Goal: Information Seeking & Learning: Learn about a topic

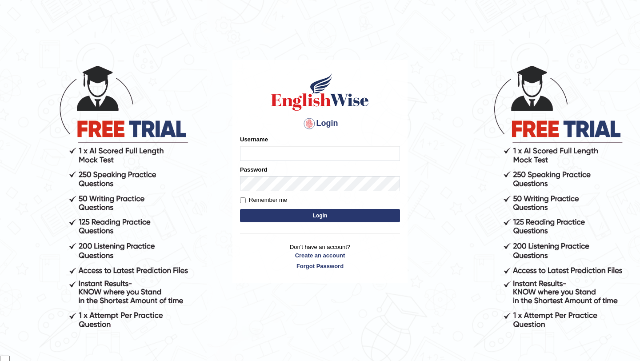
scroll to position [72, 0]
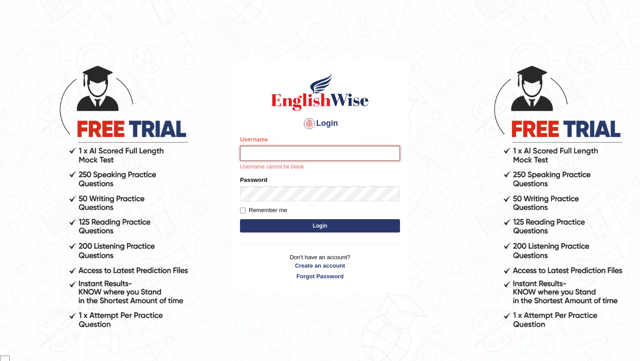
click at [327, 146] on input "Username" at bounding box center [320, 153] width 160 height 15
type input "samsubedi"
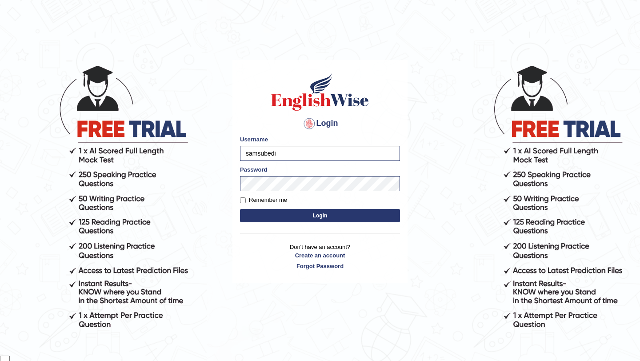
click at [328, 217] on button "Login" at bounding box center [320, 215] width 160 height 13
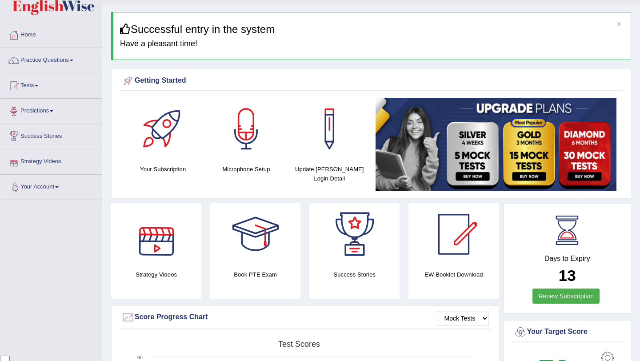
scroll to position [6, 0]
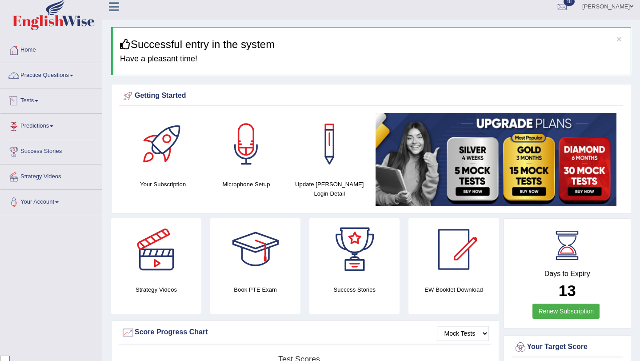
click at [71, 84] on link "Practice Questions" at bounding box center [50, 74] width 101 height 22
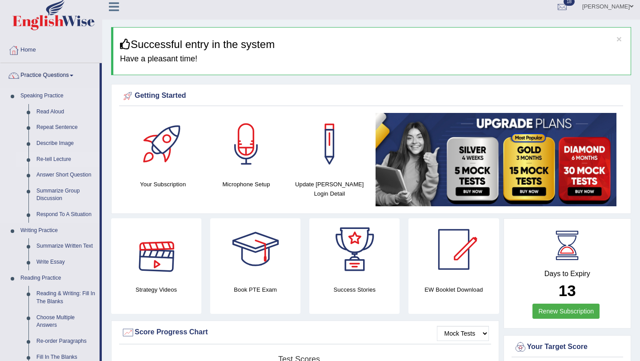
click at [61, 163] on link "Re-tell Lecture" at bounding box center [65, 159] width 67 height 16
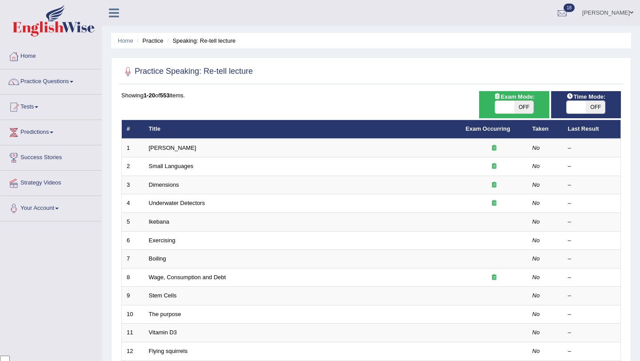
click at [526, 105] on span "OFF" at bounding box center [523, 107] width 19 height 12
checkbox input "true"
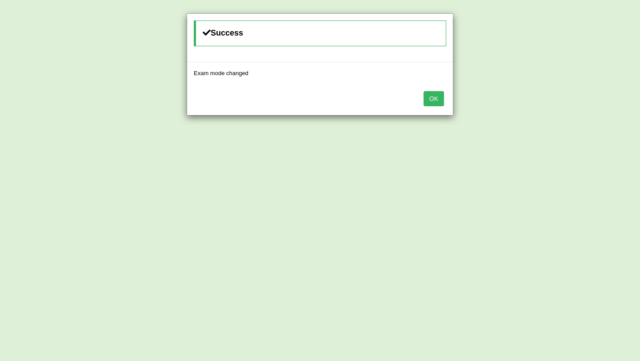
click at [432, 99] on button "OK" at bounding box center [433, 98] width 20 height 15
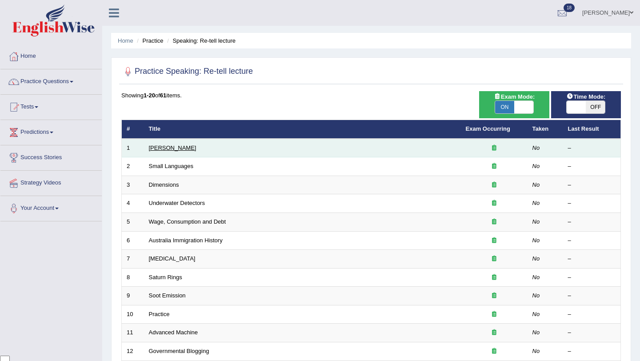
click at [177, 147] on link "[PERSON_NAME]" at bounding box center [173, 147] width 48 height 7
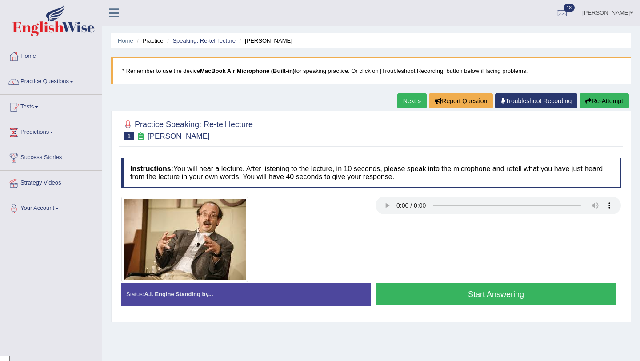
scroll to position [72, 0]
click at [492, 291] on button "Start Answering" at bounding box center [495, 294] width 241 height 23
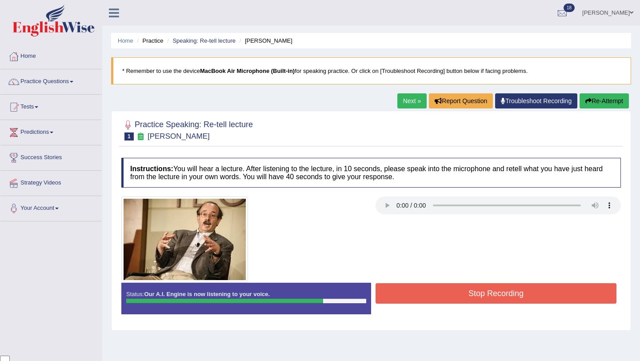
click at [490, 297] on button "Stop Recording" at bounding box center [495, 293] width 241 height 20
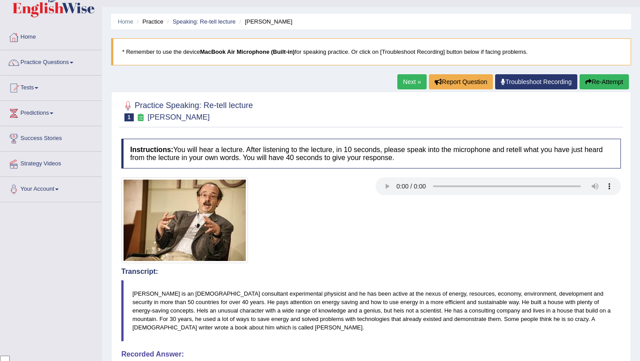
scroll to position [0, 0]
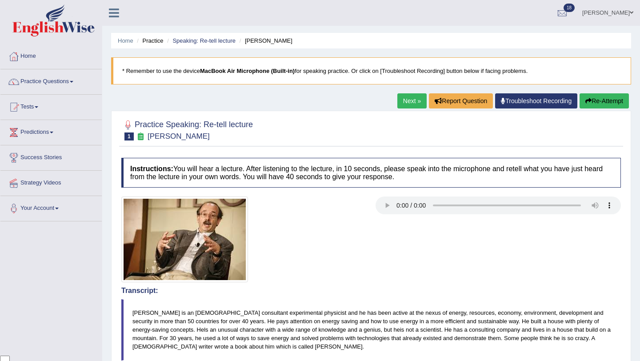
click at [411, 102] on link "Next »" at bounding box center [411, 100] width 29 height 15
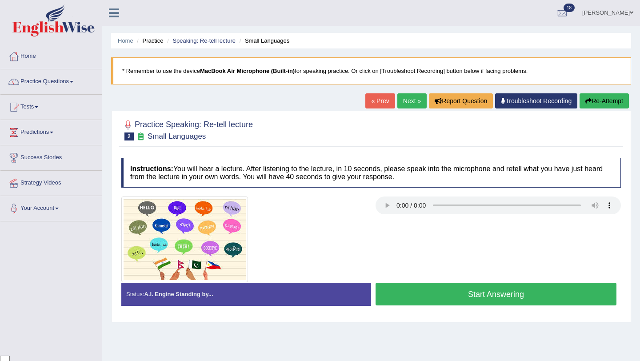
scroll to position [72, 0]
click at [474, 299] on button "Start Answering" at bounding box center [495, 294] width 241 height 23
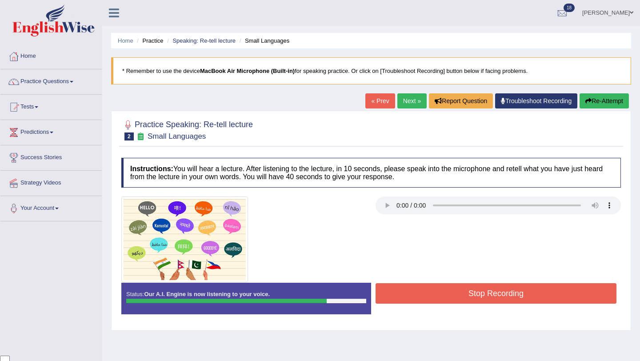
click at [483, 292] on button "Stop Recording" at bounding box center [495, 293] width 241 height 20
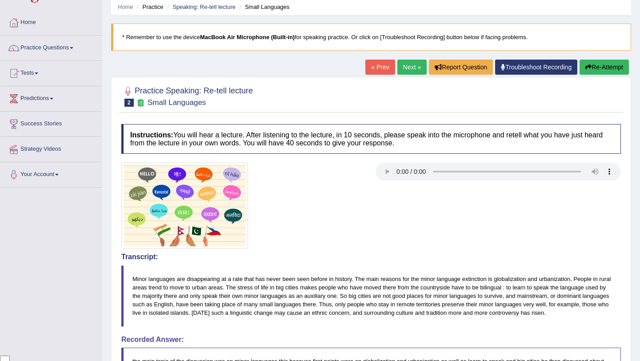
scroll to position [0, 0]
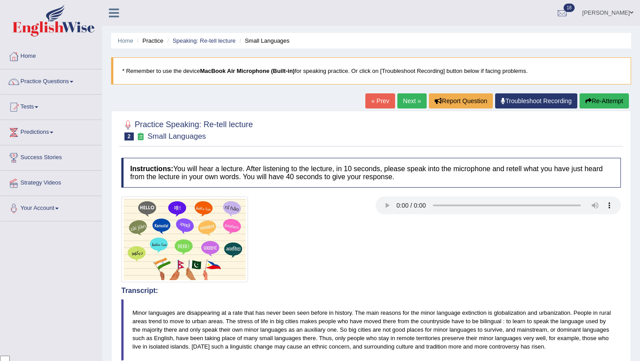
click at [402, 101] on link "Next »" at bounding box center [411, 100] width 29 height 15
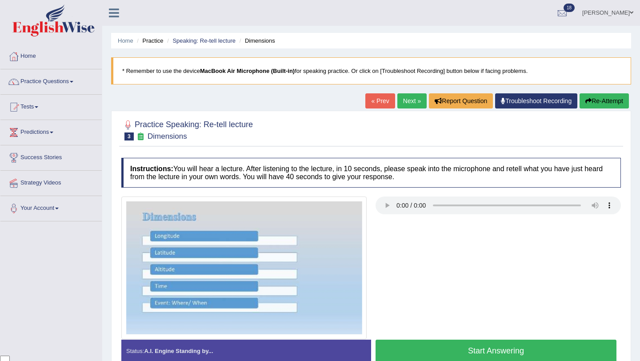
scroll to position [72, 0]
click at [455, 353] on button "Start Answering" at bounding box center [495, 350] width 241 height 23
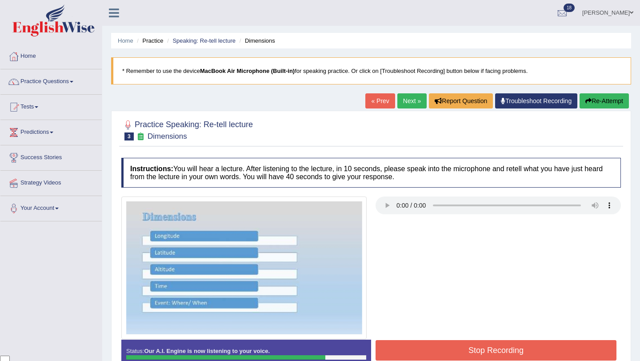
click at [494, 347] on button "Stop Recording" at bounding box center [495, 350] width 241 height 20
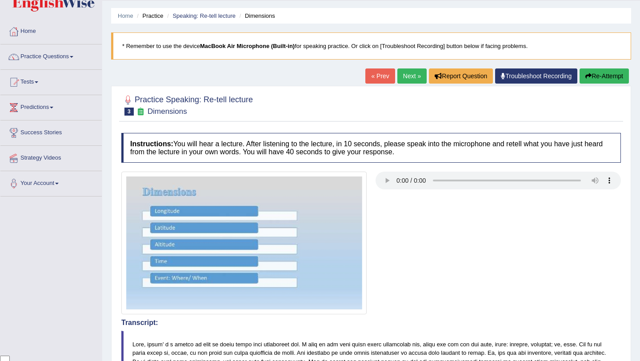
scroll to position [19, 0]
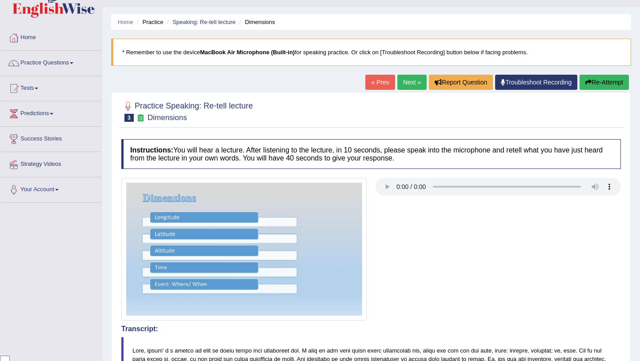
click at [405, 80] on link "Next »" at bounding box center [411, 82] width 29 height 15
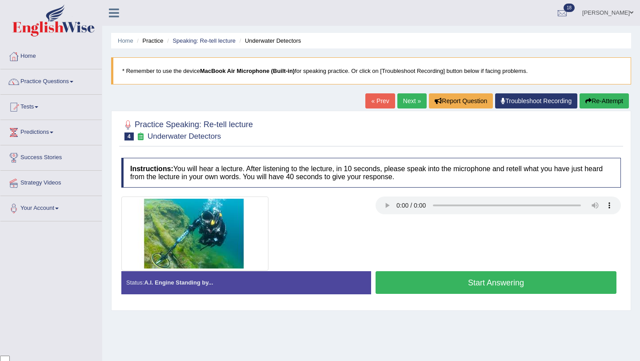
scroll to position [72, 0]
click at [479, 282] on button "Start Answering" at bounding box center [495, 282] width 241 height 23
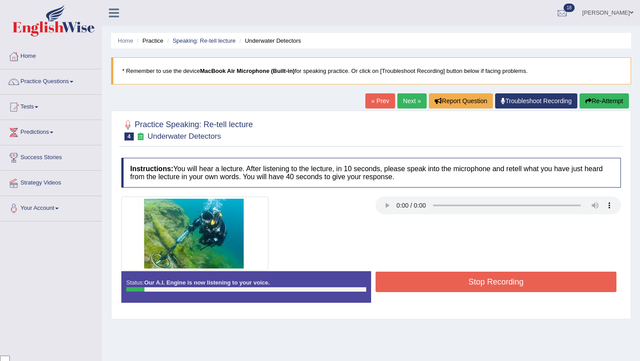
click at [606, 95] on button "Re-Attempt" at bounding box center [603, 100] width 49 height 15
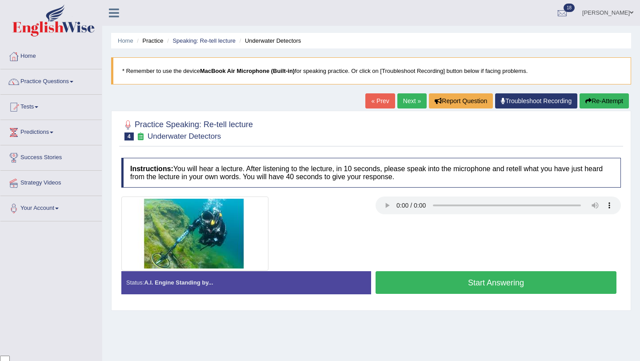
scroll to position [72, 0]
click at [416, 279] on button "Start Answering" at bounding box center [495, 282] width 241 height 23
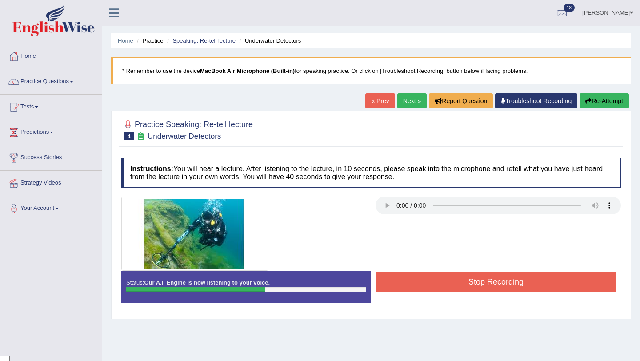
click at [445, 274] on button "Stop Recording" at bounding box center [495, 281] width 241 height 20
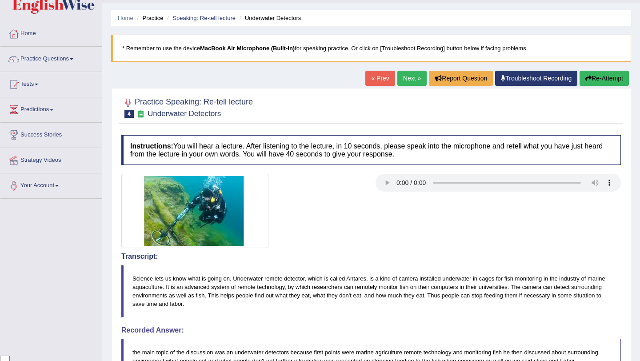
scroll to position [0, 0]
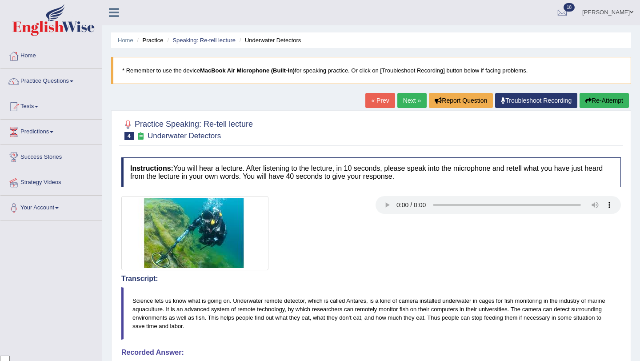
click at [402, 99] on link "Next »" at bounding box center [411, 100] width 29 height 15
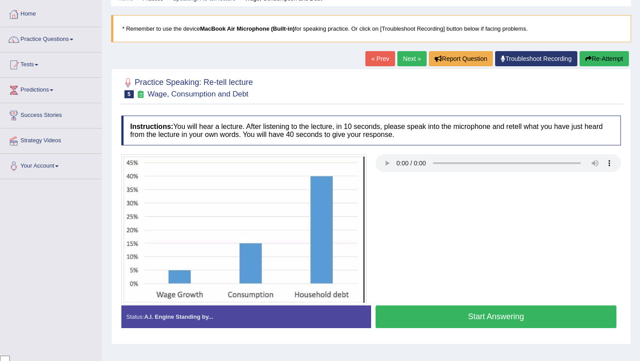
scroll to position [43, 0]
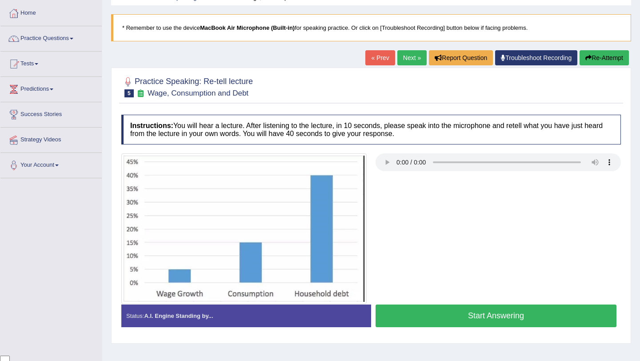
click at [489, 311] on button "Start Answering" at bounding box center [495, 315] width 241 height 23
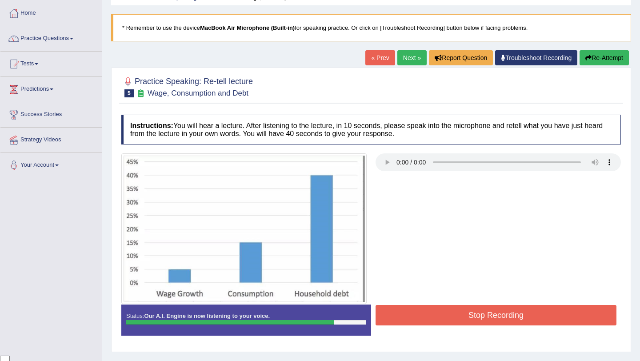
click at [496, 320] on button "Stop Recording" at bounding box center [495, 315] width 241 height 20
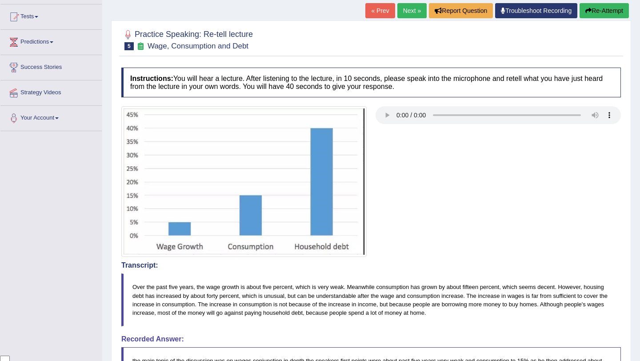
scroll to position [0, 0]
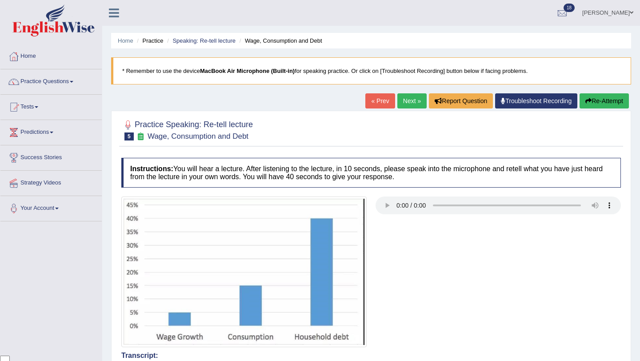
click at [408, 103] on link "Next »" at bounding box center [411, 100] width 29 height 15
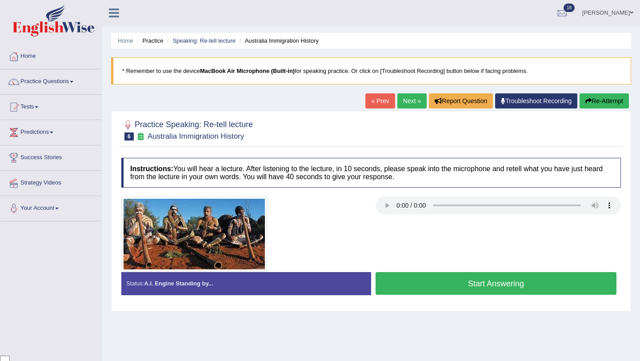
scroll to position [11, 0]
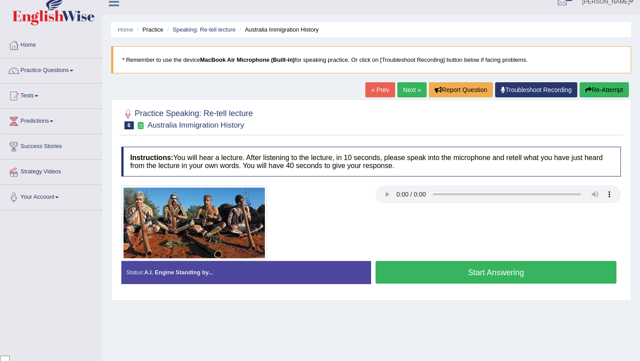
click at [456, 270] on button "Start Answering" at bounding box center [495, 272] width 241 height 23
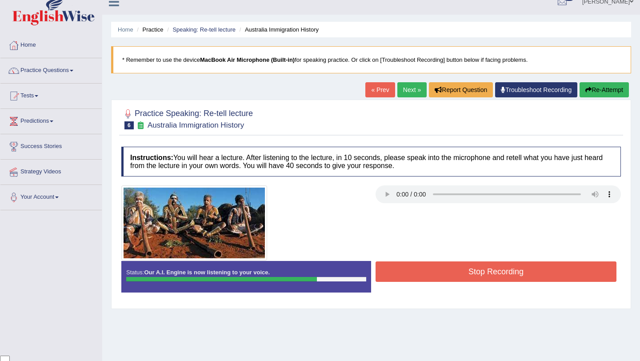
click at [456, 270] on button "Stop Recording" at bounding box center [495, 271] width 241 height 20
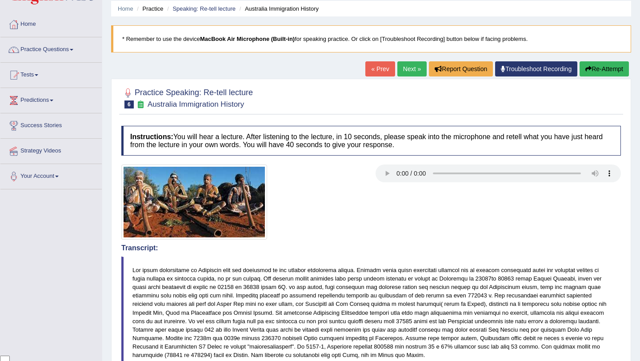
scroll to position [0, 0]
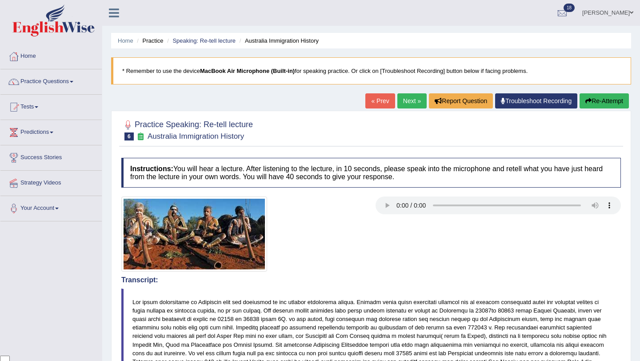
click at [413, 99] on link "Next »" at bounding box center [411, 100] width 29 height 15
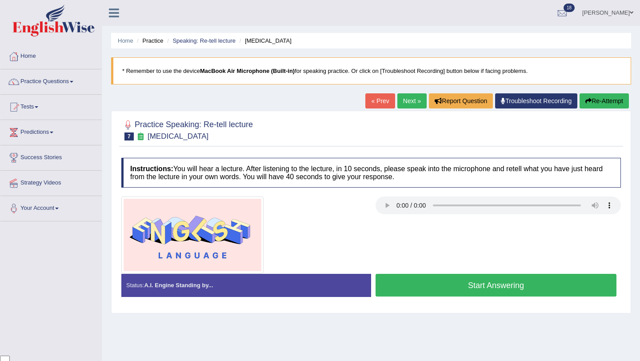
scroll to position [72, 0]
click at [433, 288] on button "Start Answering" at bounding box center [495, 285] width 241 height 23
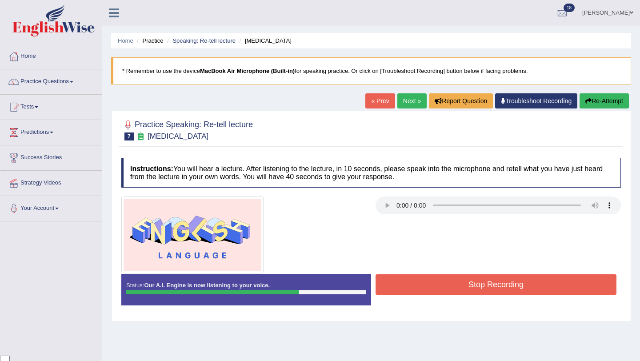
click at [433, 288] on button "Stop Recording" at bounding box center [495, 284] width 241 height 20
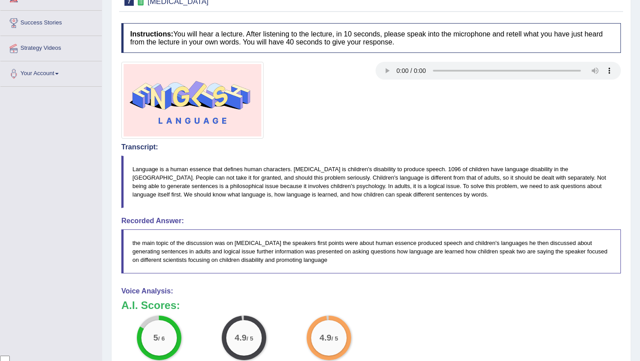
scroll to position [0, 0]
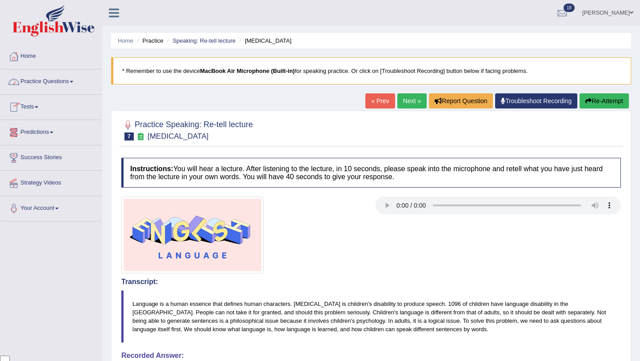
click at [72, 83] on link "Practice Questions" at bounding box center [50, 80] width 101 height 22
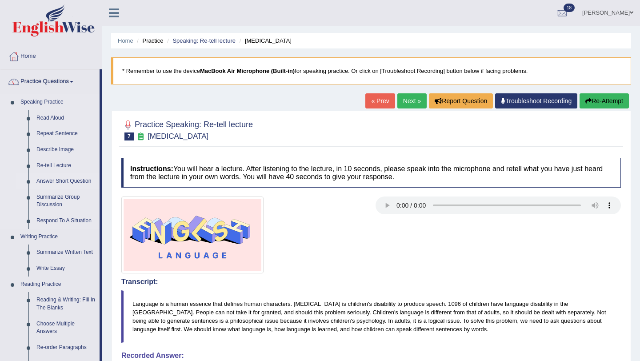
click at [64, 179] on link "Answer Short Question" at bounding box center [65, 181] width 67 height 16
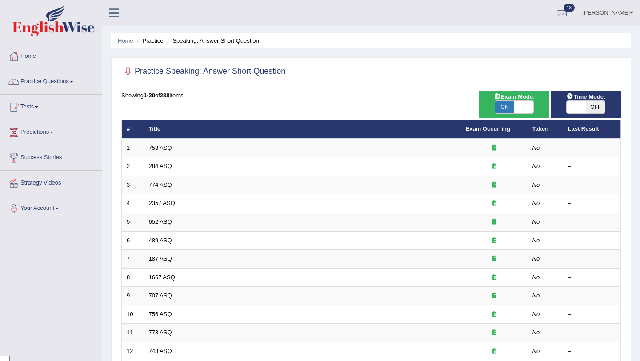
scroll to position [72, 0]
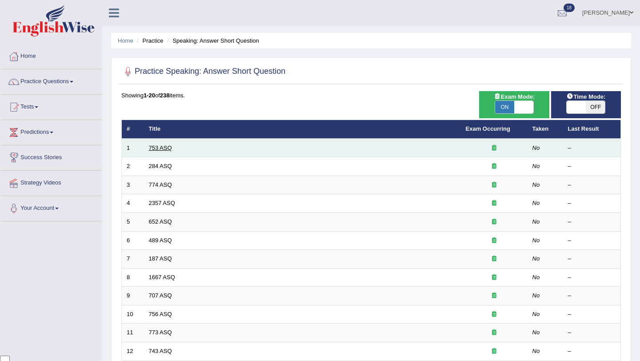
click at [157, 147] on link "753 ASQ" at bounding box center [160, 147] width 23 height 7
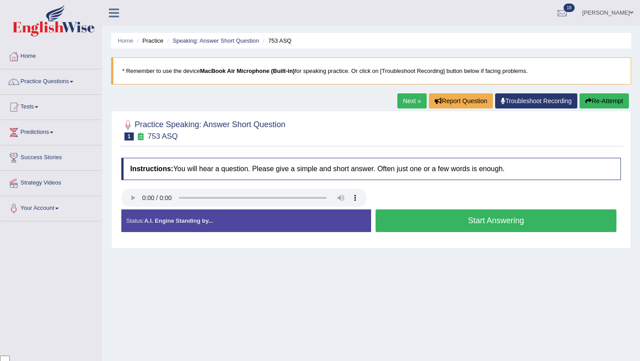
scroll to position [72, 0]
click at [472, 220] on button "Start Answering" at bounding box center [495, 220] width 241 height 23
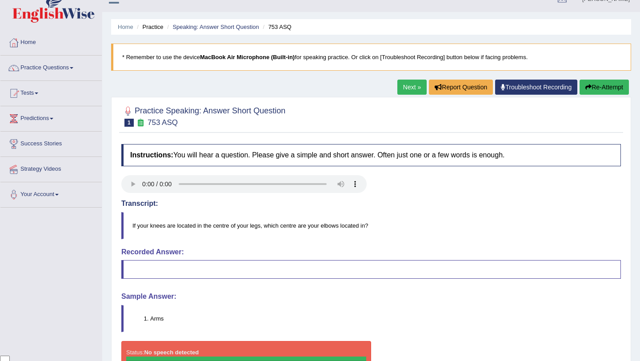
scroll to position [11, 0]
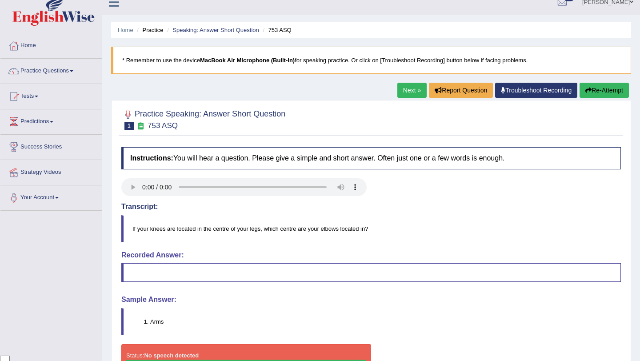
click at [406, 94] on link "Next »" at bounding box center [411, 90] width 29 height 15
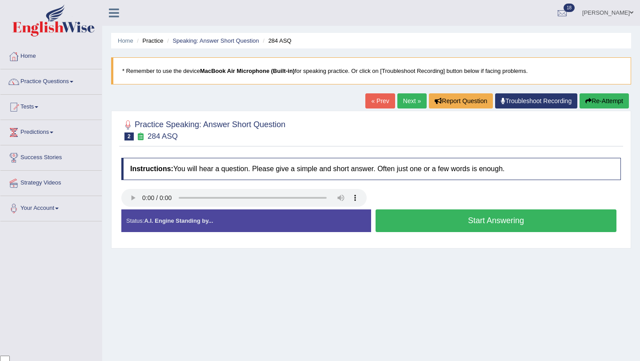
scroll to position [72, 0]
click at [432, 221] on button "Start Answering" at bounding box center [495, 220] width 241 height 23
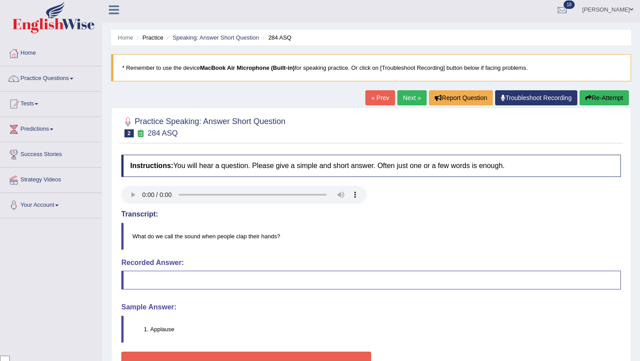
scroll to position [0, 0]
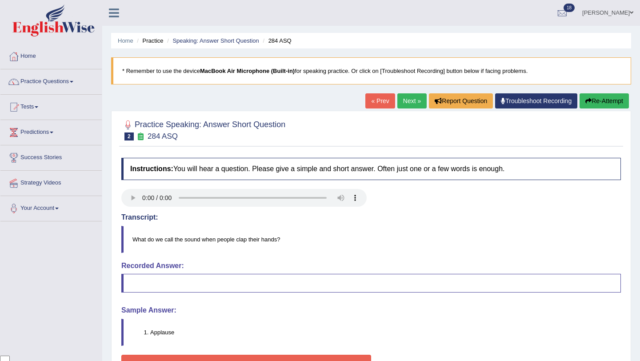
click at [403, 103] on link "Next »" at bounding box center [411, 100] width 29 height 15
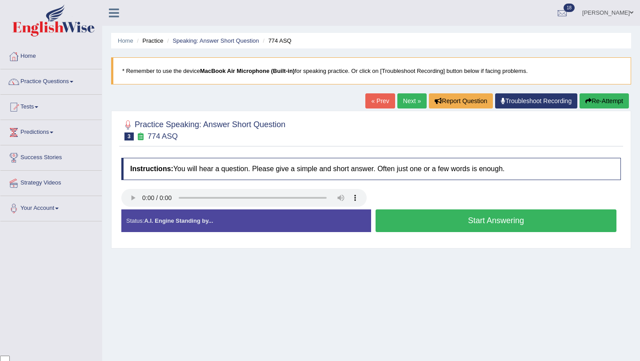
scroll to position [72, 0]
click at [426, 215] on button "Start Answering" at bounding box center [495, 220] width 241 height 23
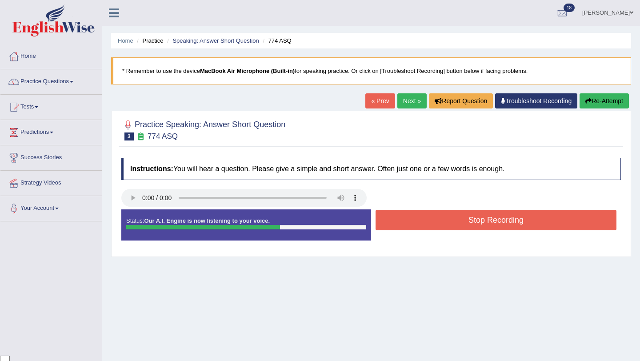
click at [426, 215] on button "Stop Recording" at bounding box center [495, 220] width 241 height 20
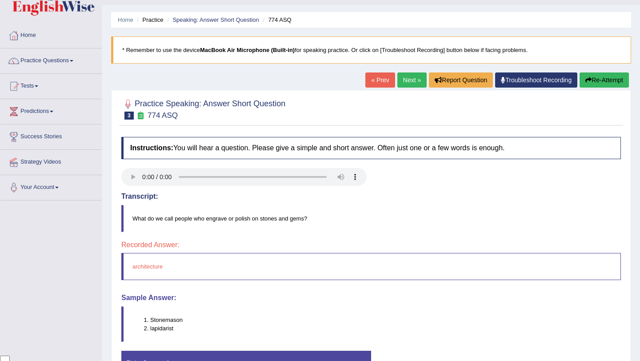
scroll to position [11, 0]
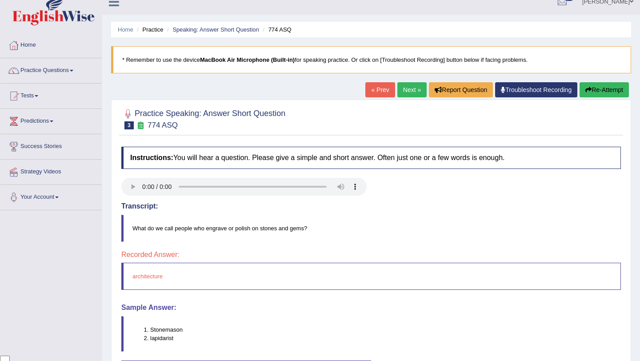
click at [399, 90] on link "Next »" at bounding box center [411, 89] width 29 height 15
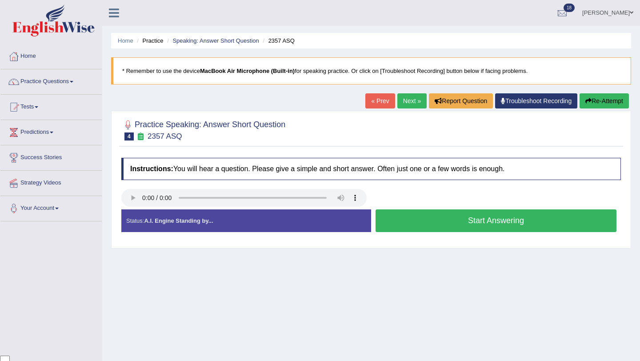
scroll to position [72, 0]
click at [421, 215] on button "Start Answering" at bounding box center [495, 220] width 241 height 23
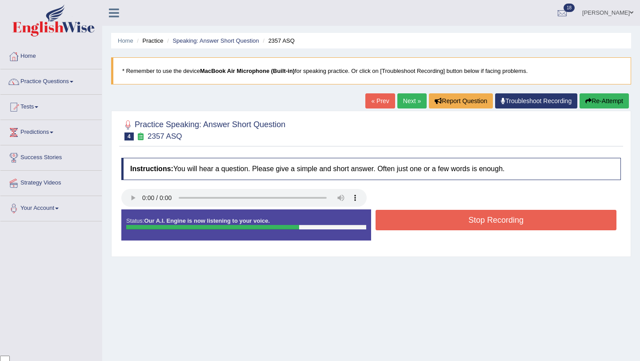
click at [421, 215] on button "Stop Recording" at bounding box center [495, 220] width 241 height 20
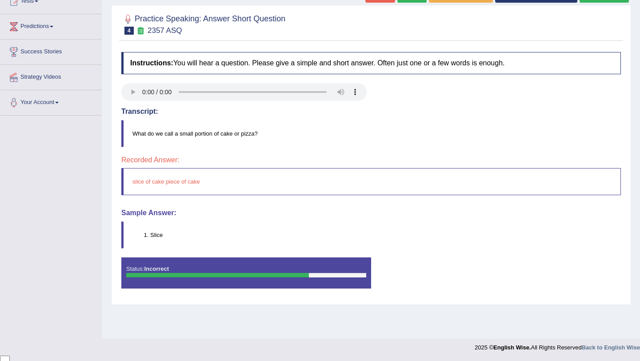
scroll to position [0, 0]
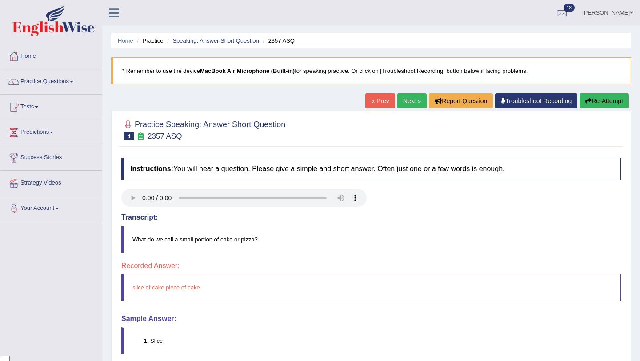
click at [410, 104] on link "Next »" at bounding box center [411, 100] width 29 height 15
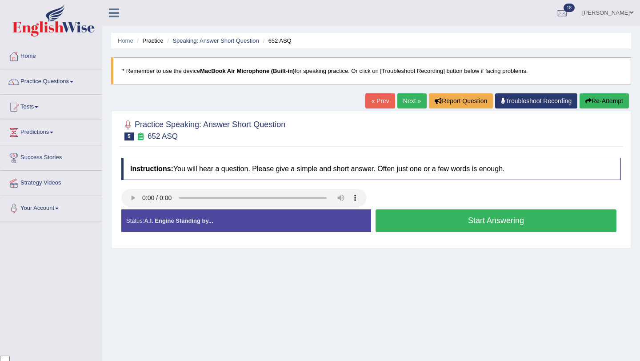
scroll to position [72, 0]
click at [462, 227] on button "Start Answering" at bounding box center [495, 220] width 241 height 23
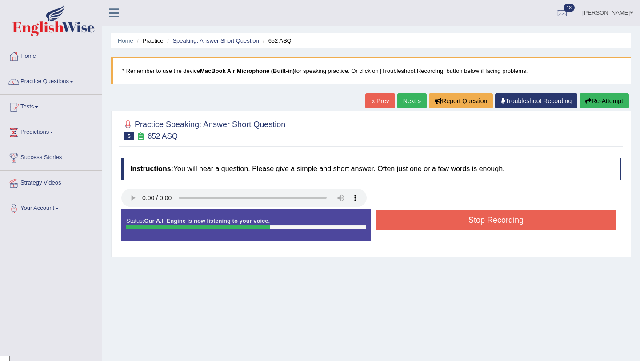
click at [456, 220] on button "Stop Recording" at bounding box center [495, 220] width 241 height 20
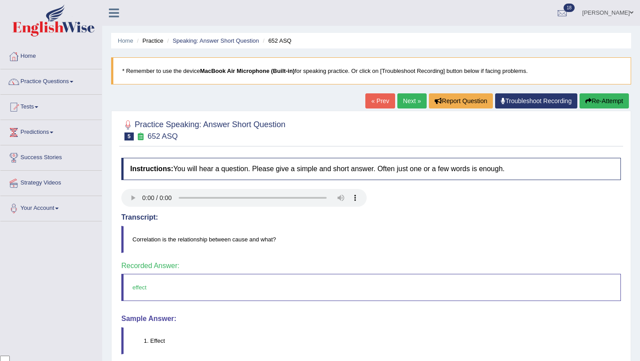
click at [404, 105] on link "Next »" at bounding box center [411, 100] width 29 height 15
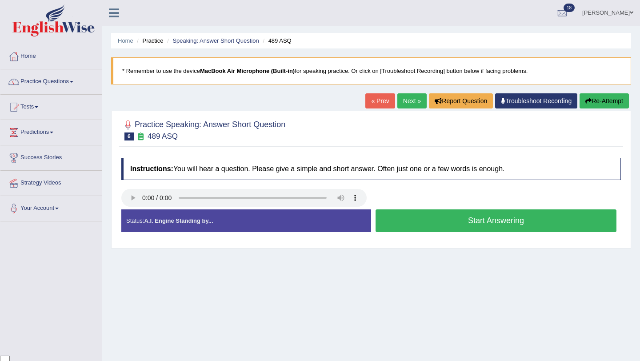
scroll to position [72, 0]
click at [495, 224] on button "Start Answering" at bounding box center [495, 220] width 241 height 23
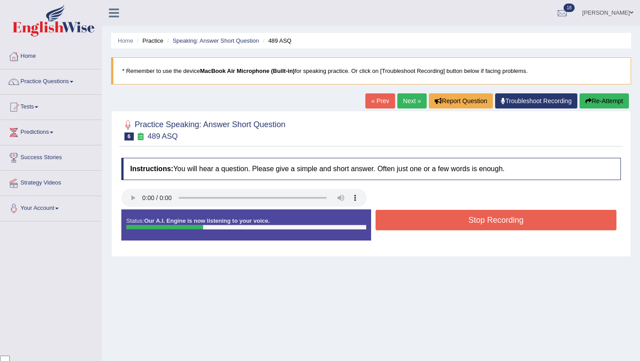
click at [495, 224] on button "Stop Recording" at bounding box center [495, 220] width 241 height 20
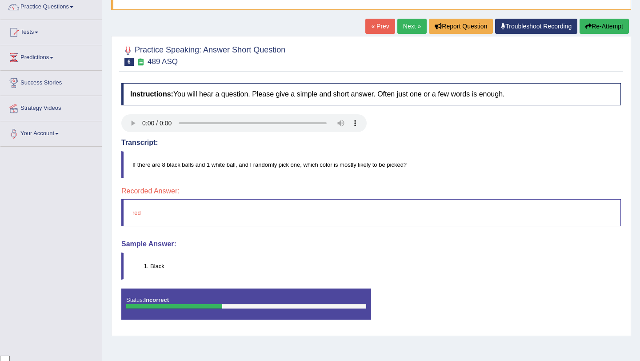
scroll to position [73, 0]
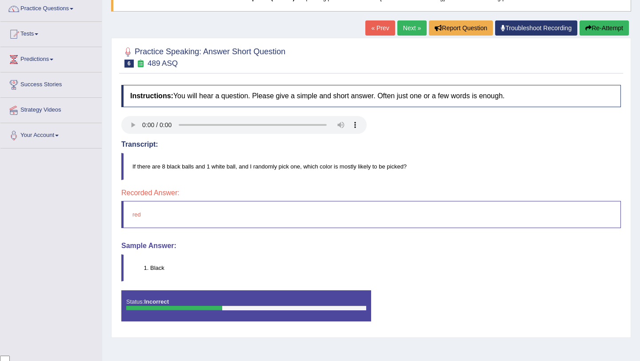
click at [405, 28] on link "Next »" at bounding box center [411, 27] width 29 height 15
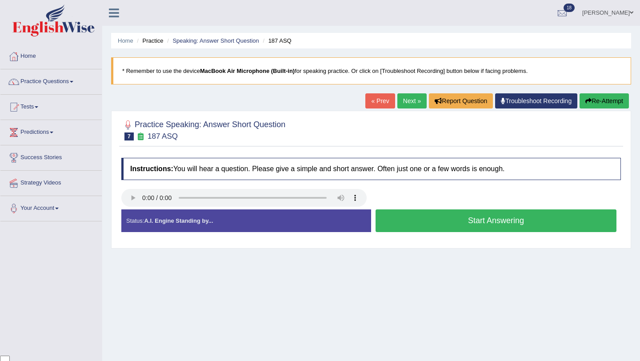
scroll to position [72, 0]
click at [466, 224] on button "Start Answering" at bounding box center [495, 220] width 241 height 23
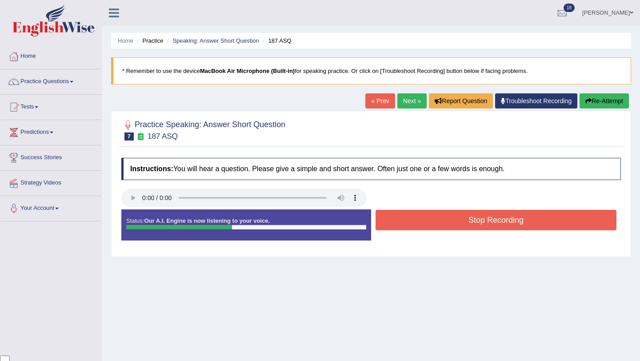
click at [466, 224] on button "Stop Recording" at bounding box center [495, 220] width 241 height 20
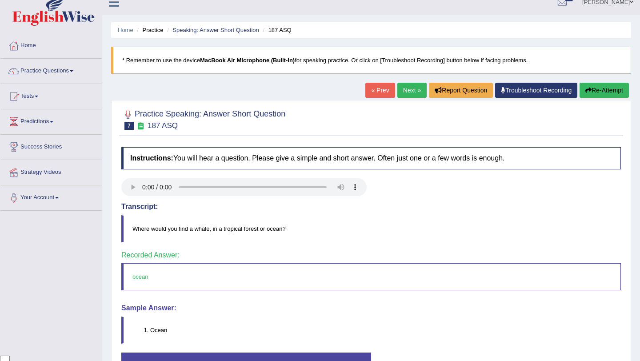
scroll to position [0, 0]
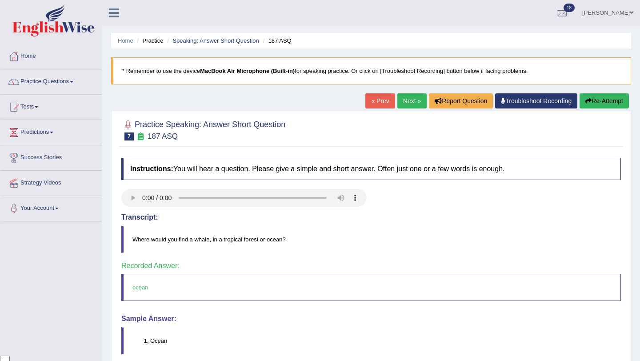
click at [414, 101] on link "Next »" at bounding box center [411, 100] width 29 height 15
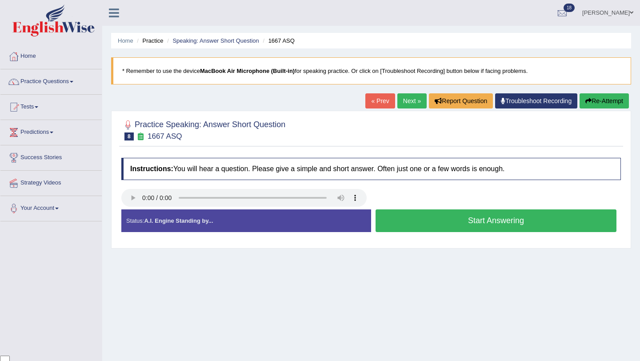
scroll to position [72, 0]
click at [435, 223] on button "Start Answering" at bounding box center [495, 220] width 241 height 23
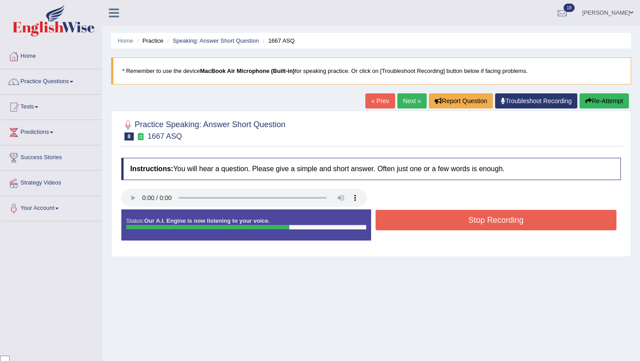
click at [435, 223] on button "Stop Recording" at bounding box center [495, 220] width 241 height 20
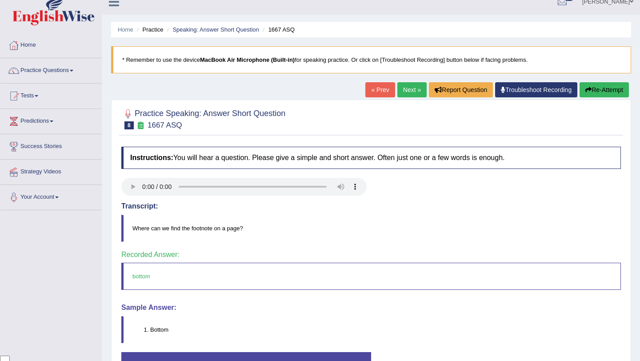
scroll to position [0, 0]
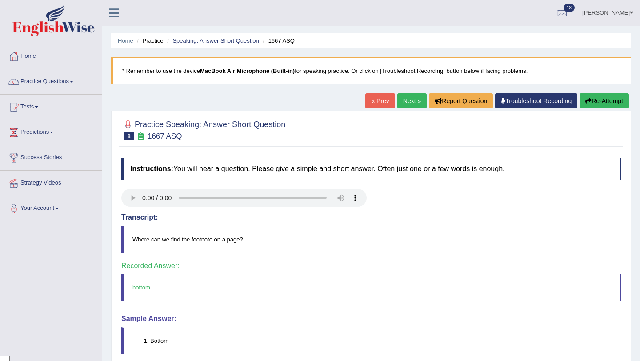
click at [411, 100] on link "Next »" at bounding box center [411, 100] width 29 height 15
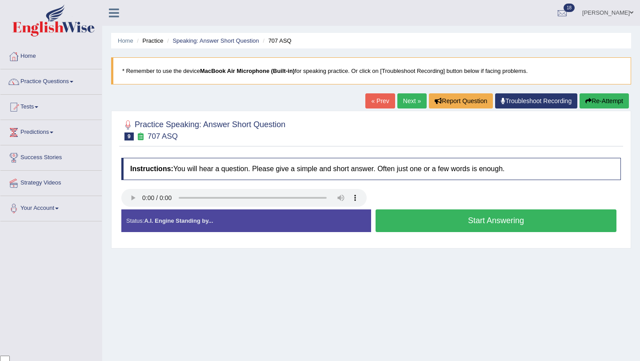
scroll to position [72, 0]
click at [416, 223] on button "Start Answering" at bounding box center [495, 220] width 241 height 23
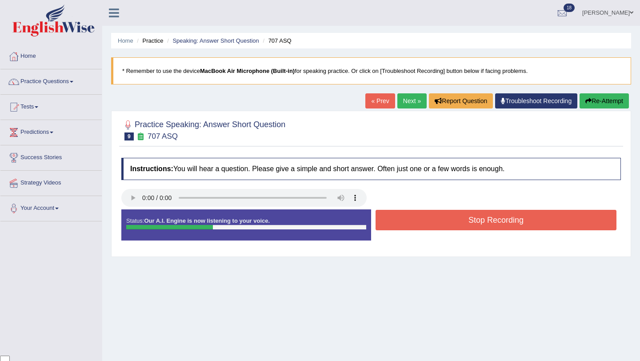
click at [416, 223] on button "Stop Recording" at bounding box center [495, 220] width 241 height 20
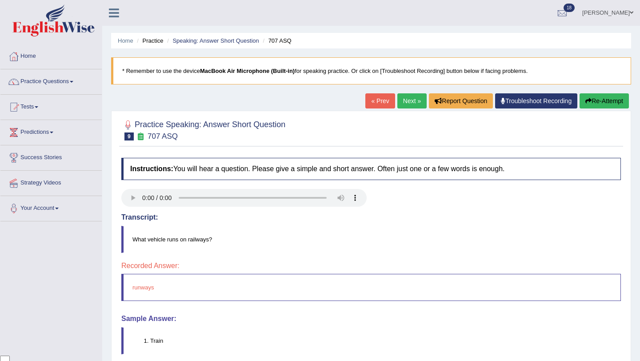
click at [409, 102] on link "Next »" at bounding box center [411, 100] width 29 height 15
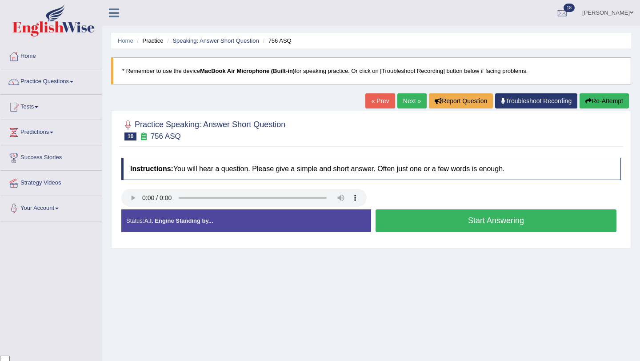
scroll to position [72, 0]
click at [450, 228] on button "Start Answering" at bounding box center [495, 220] width 241 height 23
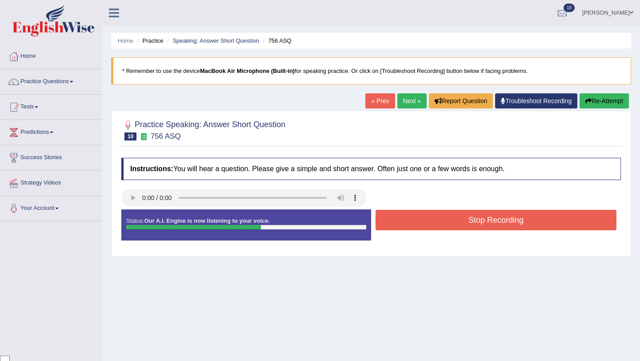
click at [450, 228] on button "Stop Recording" at bounding box center [495, 220] width 241 height 20
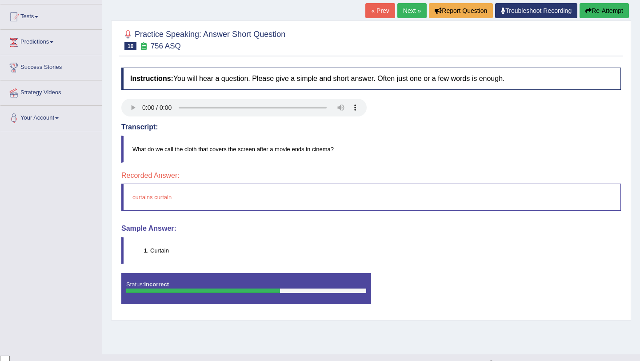
scroll to position [106, 0]
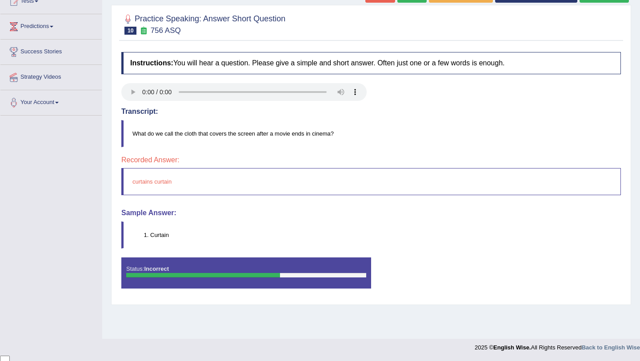
click at [163, 237] on li "Curtain" at bounding box center [385, 235] width 470 height 8
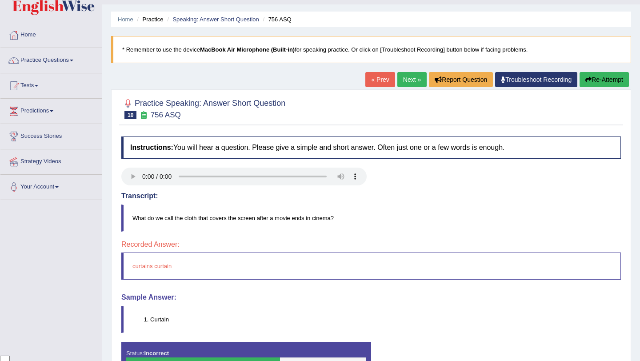
scroll to position [0, 0]
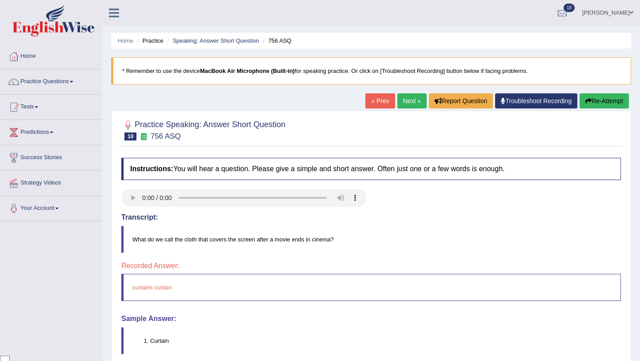
click at [404, 100] on link "Next »" at bounding box center [411, 100] width 29 height 15
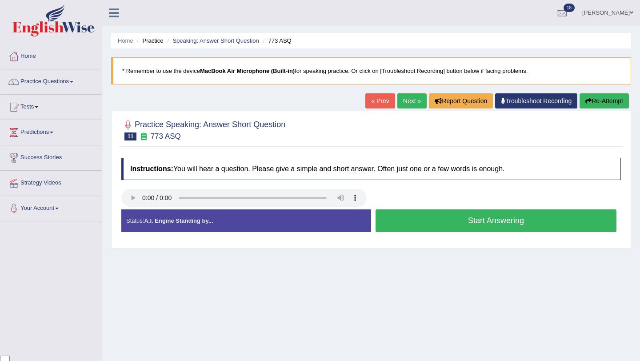
scroll to position [72, 0]
click at [434, 215] on button "Start Answering" at bounding box center [495, 220] width 241 height 23
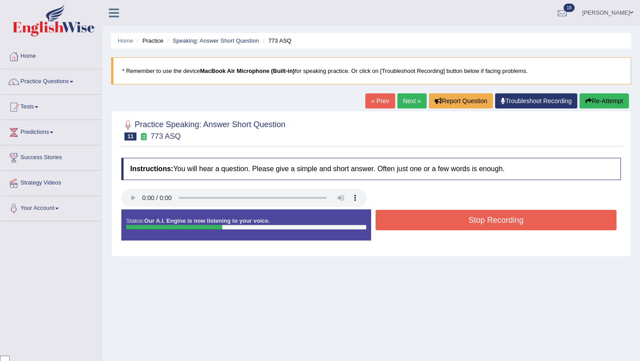
click at [434, 215] on button "Stop Recording" at bounding box center [495, 220] width 241 height 20
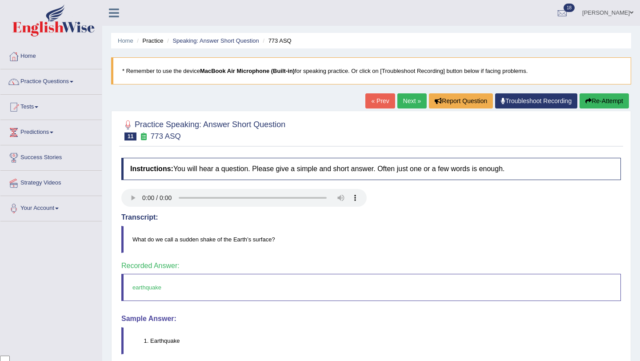
click at [402, 100] on link "Next »" at bounding box center [411, 100] width 29 height 15
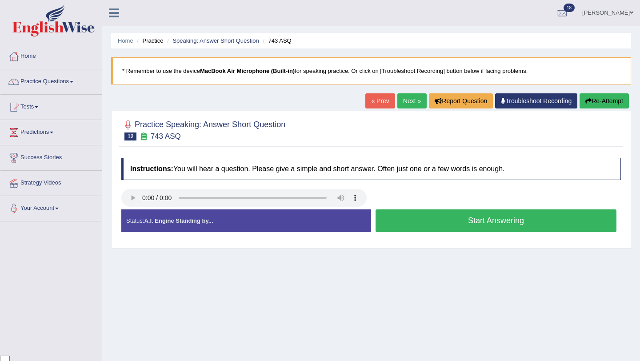
scroll to position [72, 0]
click at [460, 223] on button "Start Answering" at bounding box center [495, 220] width 241 height 23
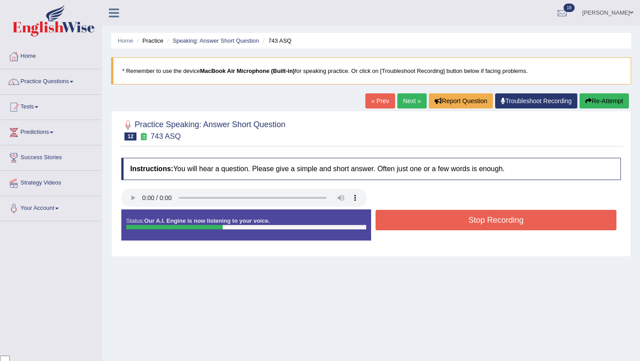
click at [460, 223] on button "Stop Recording" at bounding box center [495, 220] width 241 height 20
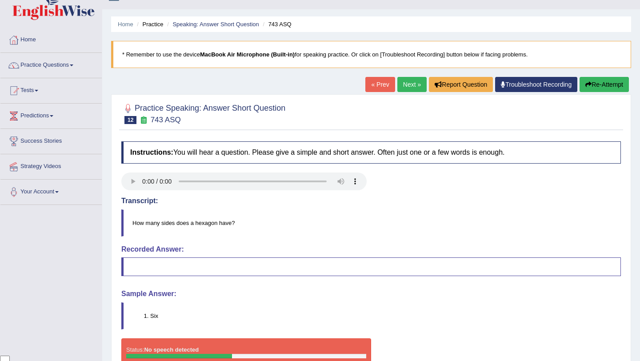
scroll to position [16, 0]
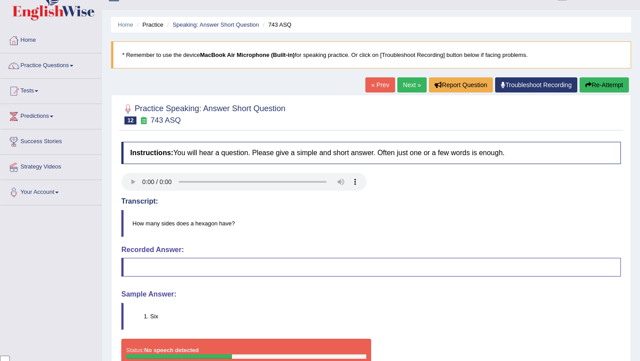
click at [404, 87] on link "Next »" at bounding box center [411, 84] width 29 height 15
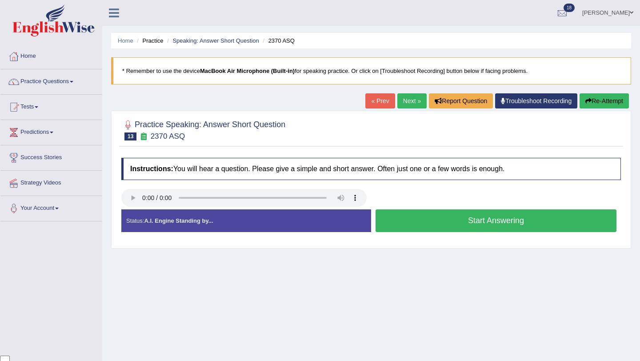
scroll to position [72, 0]
click at [431, 222] on button "Start Answering" at bounding box center [495, 220] width 241 height 23
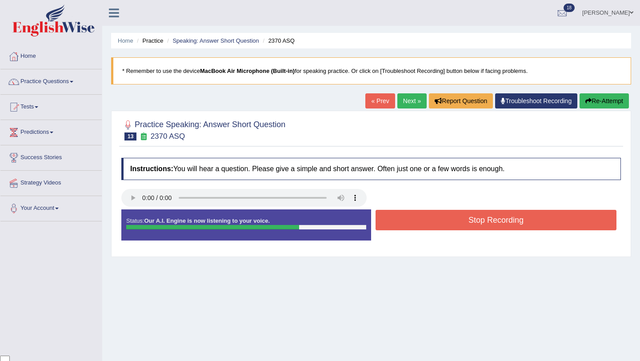
click at [431, 222] on button "Stop Recording" at bounding box center [495, 220] width 241 height 20
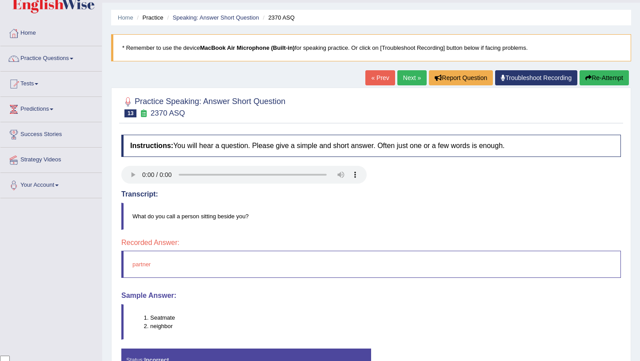
scroll to position [0, 0]
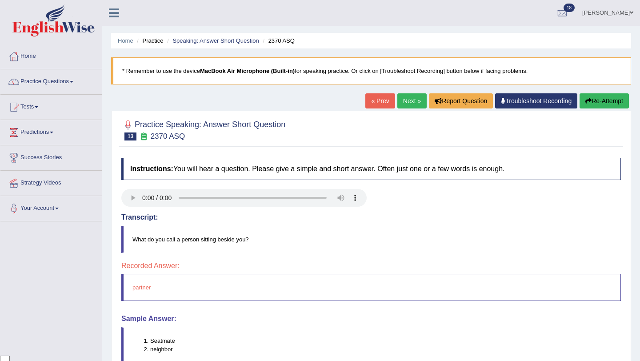
click at [403, 98] on link "Next »" at bounding box center [411, 100] width 29 height 15
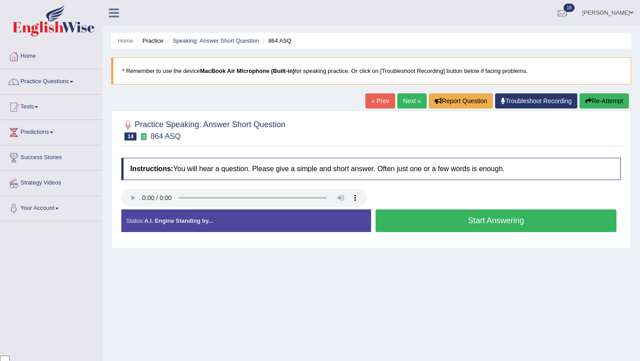
scroll to position [72, 0]
click at [444, 222] on button "Start Answering" at bounding box center [495, 220] width 241 height 23
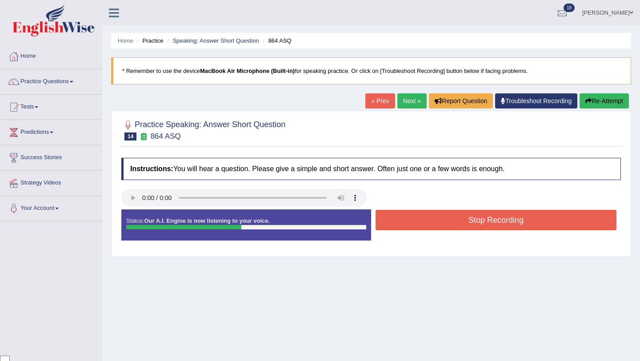
click at [444, 222] on button "Stop Recording" at bounding box center [495, 220] width 241 height 20
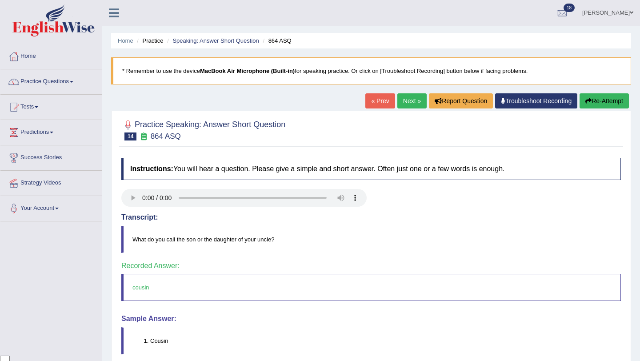
click at [0, 0] on div "Our A.I. Engine is working on your speech analysis! Please be patient. It may t…" at bounding box center [0, 0] width 0 height 0
click at [400, 103] on link "Next »" at bounding box center [411, 100] width 29 height 15
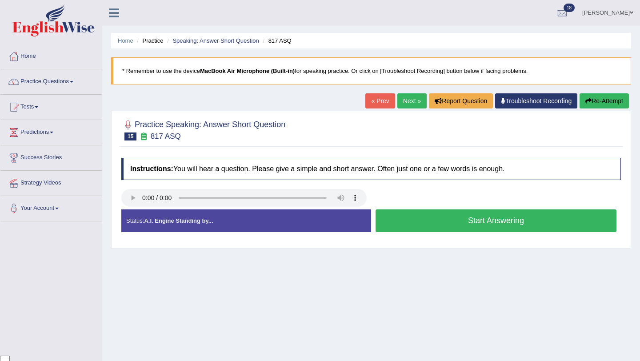
scroll to position [72, 0]
click at [434, 221] on button "Start Answering" at bounding box center [495, 220] width 241 height 23
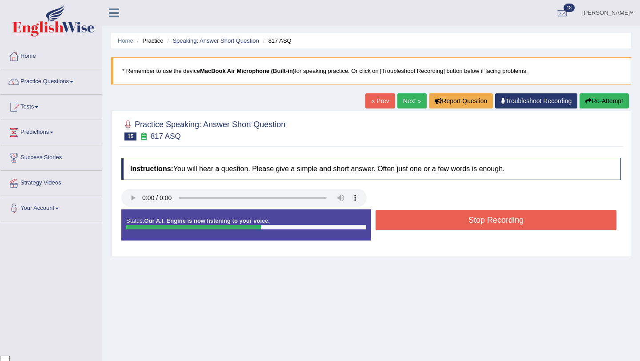
click at [434, 221] on button "Stop Recording" at bounding box center [495, 220] width 241 height 20
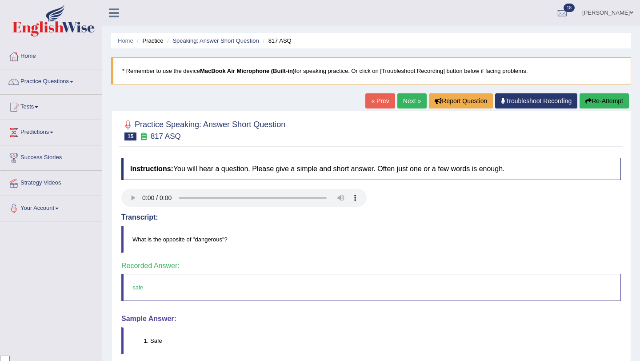
click at [402, 104] on link "Next »" at bounding box center [411, 100] width 29 height 15
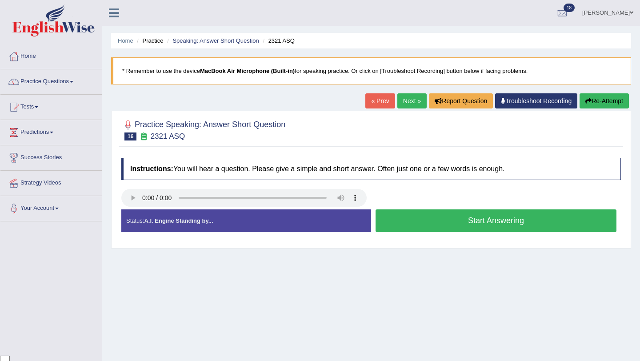
scroll to position [72, 0]
click at [453, 225] on button "Start Answering" at bounding box center [495, 220] width 241 height 23
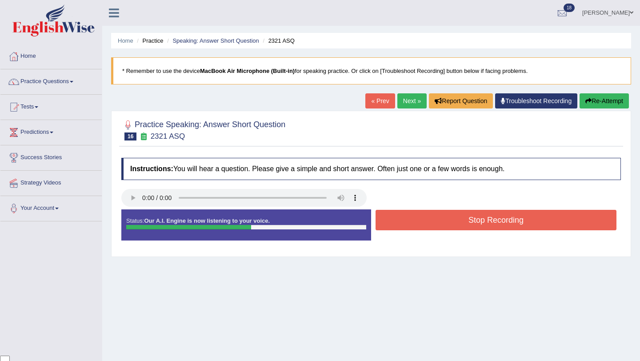
click at [428, 225] on button "Stop Recording" at bounding box center [495, 220] width 241 height 20
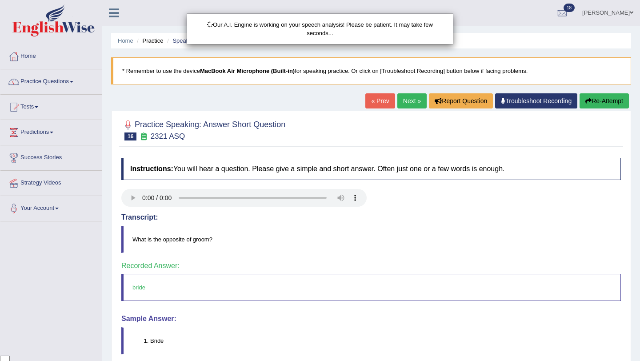
click at [398, 104] on body "Toggle navigation Home Practice Questions Speaking Practice Read Aloud Repeat S…" at bounding box center [320, 180] width 640 height 361
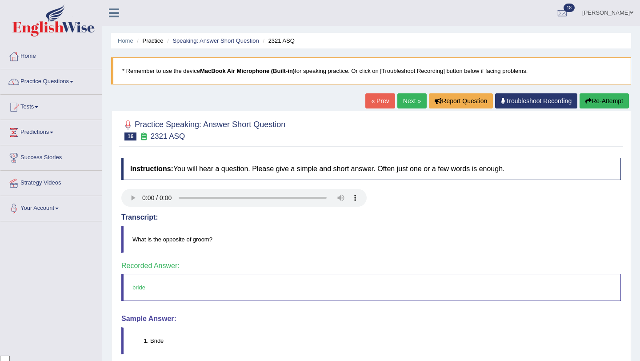
click at [405, 99] on link "Next »" at bounding box center [411, 100] width 29 height 15
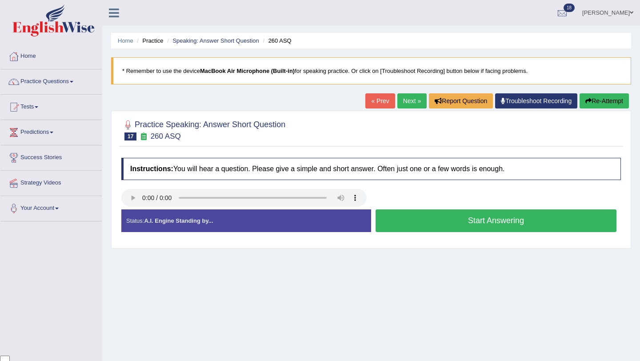
scroll to position [72, 0]
click at [444, 219] on button "Start Answering" at bounding box center [495, 220] width 241 height 23
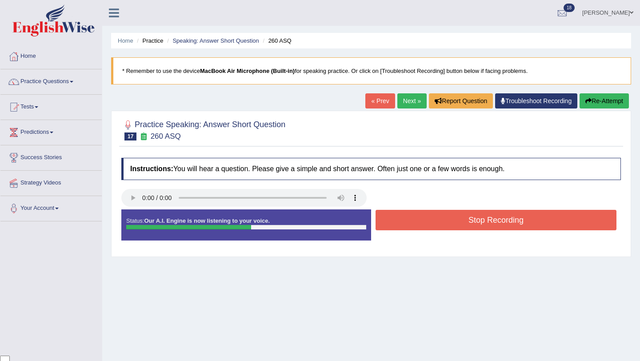
click at [444, 219] on button "Stop Recording" at bounding box center [495, 220] width 241 height 20
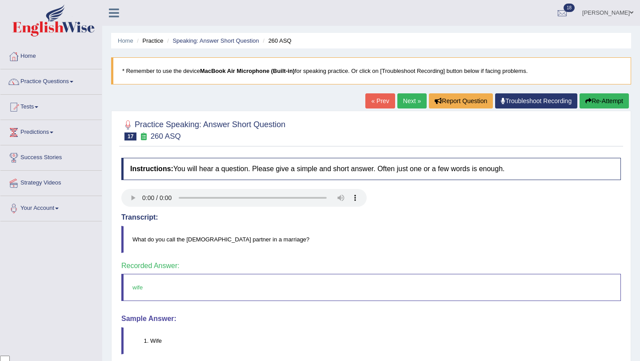
click at [405, 97] on link "Next »" at bounding box center [411, 100] width 29 height 15
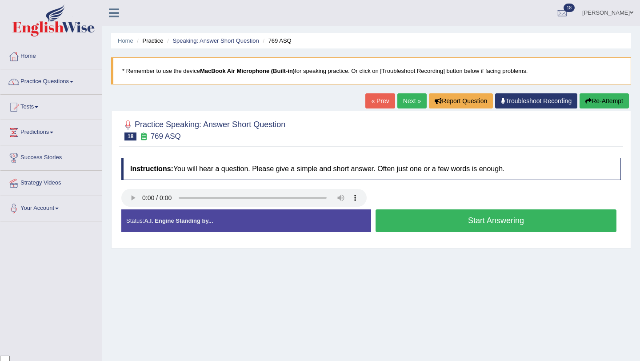
scroll to position [72, 0]
click at [423, 211] on button "Start Answering" at bounding box center [495, 220] width 241 height 23
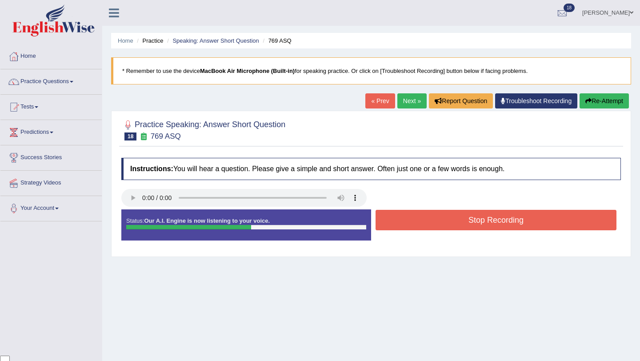
click at [450, 227] on button "Stop Recording" at bounding box center [495, 220] width 241 height 20
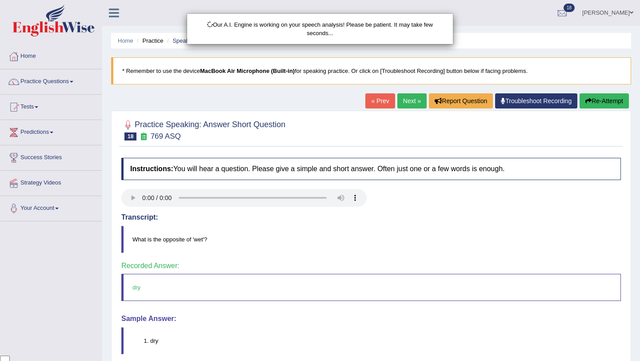
click at [400, 106] on body "Toggle navigation Home Practice Questions Speaking Practice Read Aloud Repeat S…" at bounding box center [320, 180] width 640 height 361
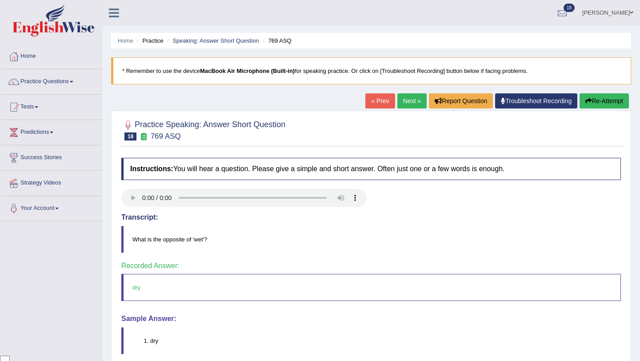
click at [401, 100] on link "Next »" at bounding box center [411, 100] width 29 height 15
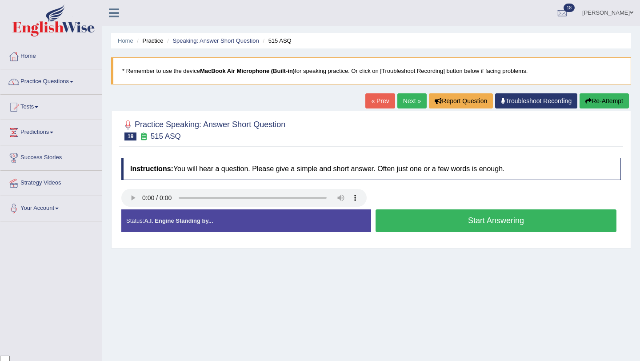
scroll to position [72, 0]
click at [492, 222] on button "Start Answering" at bounding box center [495, 220] width 241 height 23
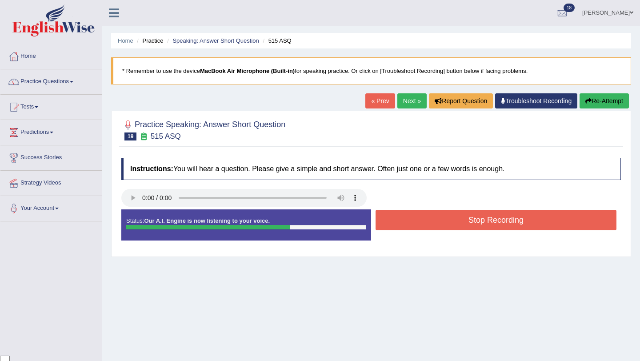
click at [492, 222] on button "Stop Recording" at bounding box center [495, 220] width 241 height 20
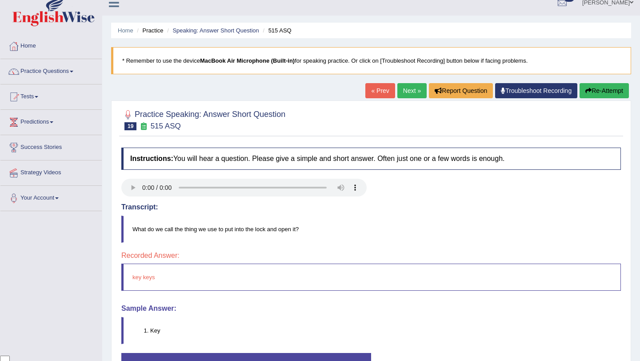
scroll to position [0, 0]
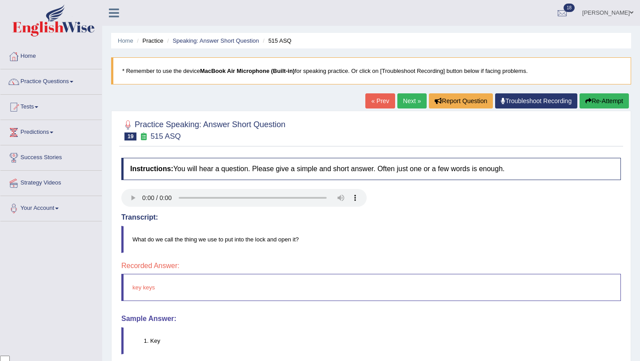
click at [407, 108] on link "Next »" at bounding box center [411, 100] width 29 height 15
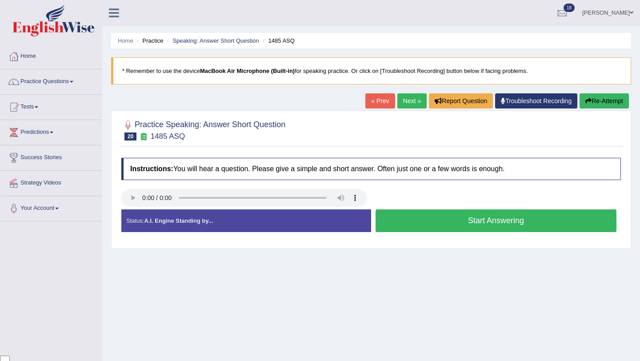
scroll to position [72, 0]
click at [447, 221] on button "Start Answering" at bounding box center [495, 220] width 241 height 23
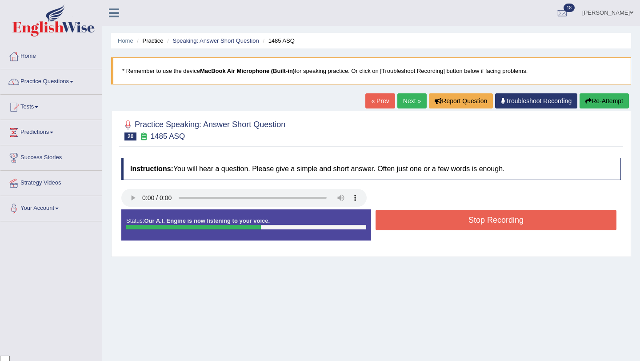
click at [447, 221] on button "Stop Recording" at bounding box center [495, 220] width 241 height 20
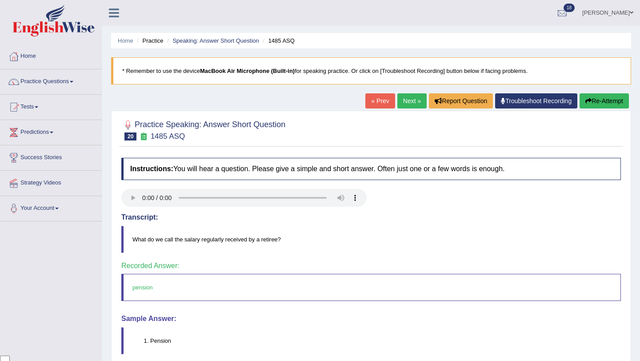
click at [402, 97] on link "Next »" at bounding box center [411, 100] width 29 height 15
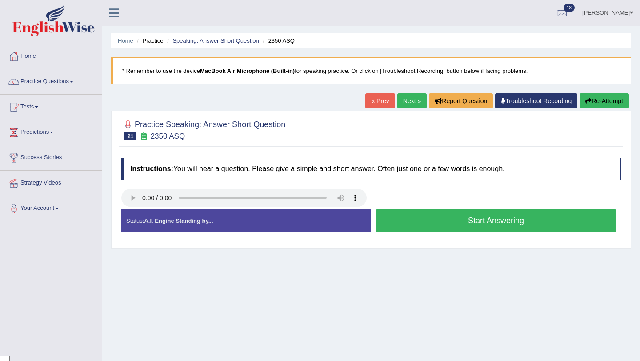
scroll to position [72, 0]
click at [444, 224] on button "Start Answering" at bounding box center [495, 220] width 241 height 23
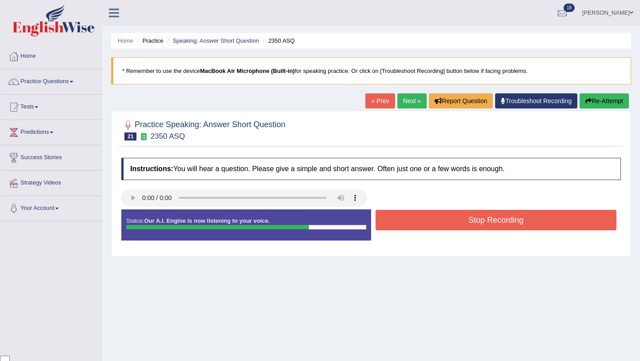
click at [444, 224] on button "Stop Recording" at bounding box center [495, 220] width 241 height 20
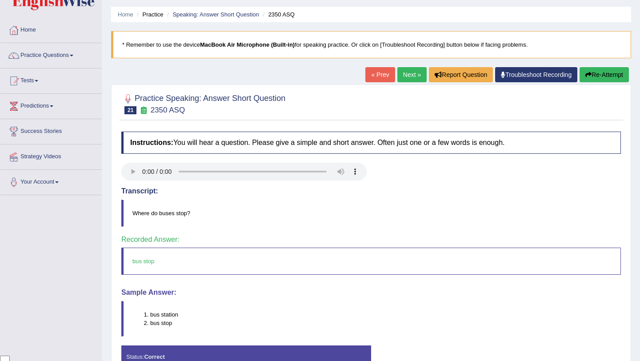
scroll to position [0, 0]
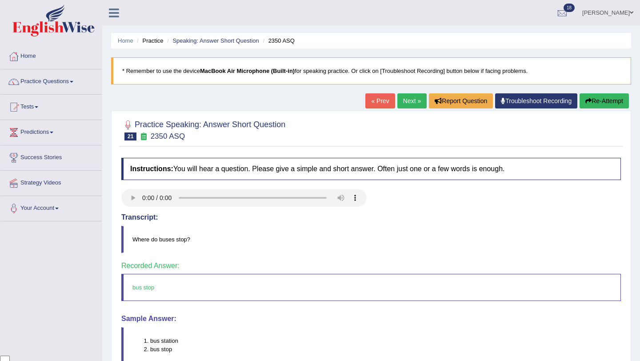
click at [407, 104] on link "Next »" at bounding box center [411, 100] width 29 height 15
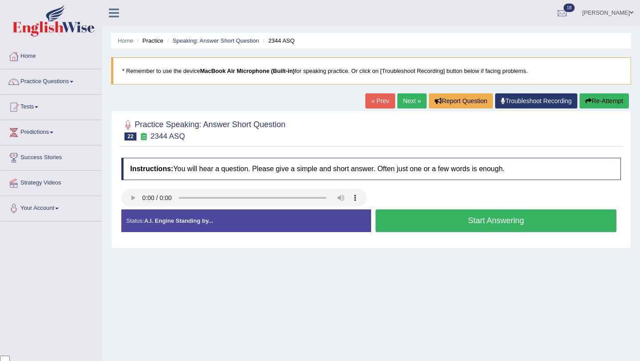
scroll to position [72, 0]
click at [469, 230] on button "Start Answering" at bounding box center [495, 220] width 241 height 23
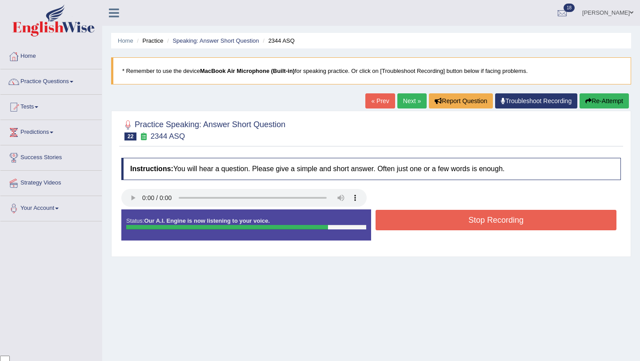
click at [438, 225] on button "Stop Recording" at bounding box center [495, 220] width 241 height 20
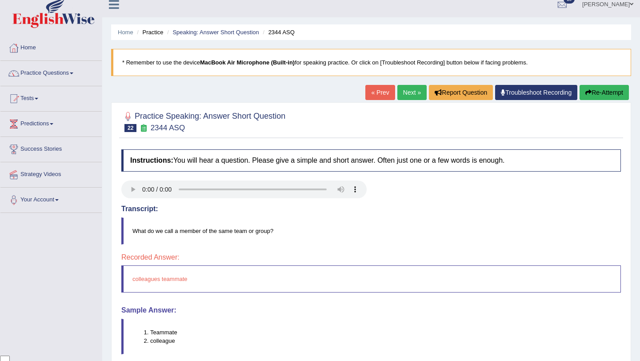
scroll to position [0, 0]
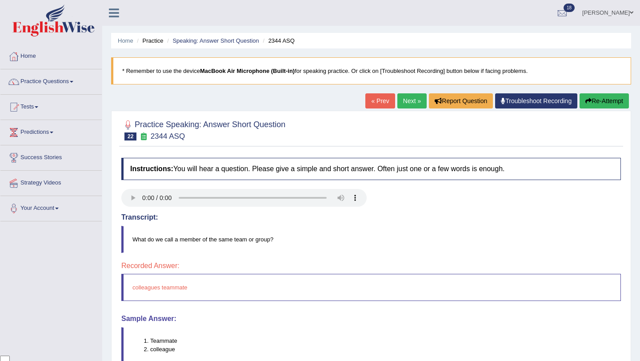
click at [604, 108] on button "Re-Attempt" at bounding box center [603, 100] width 49 height 15
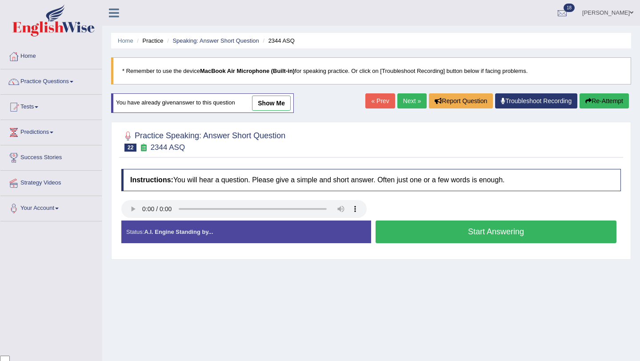
scroll to position [72, 0]
click at [433, 229] on button "Start Answering" at bounding box center [495, 231] width 241 height 23
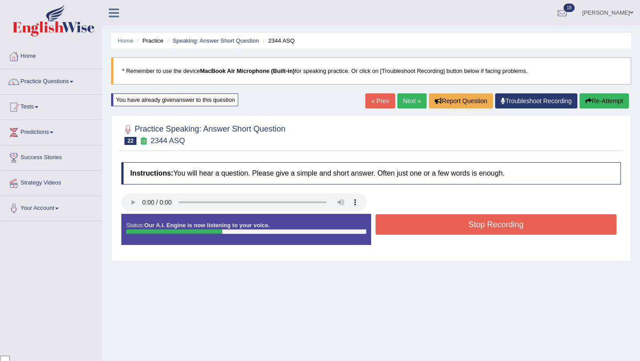
click at [433, 229] on button "Stop Recording" at bounding box center [495, 224] width 241 height 20
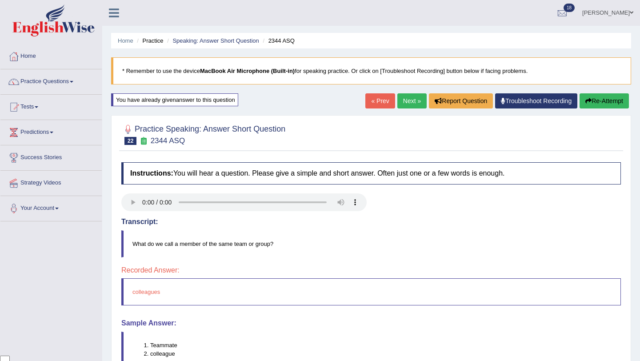
click at [620, 101] on button "Re-Attempt" at bounding box center [603, 100] width 49 height 15
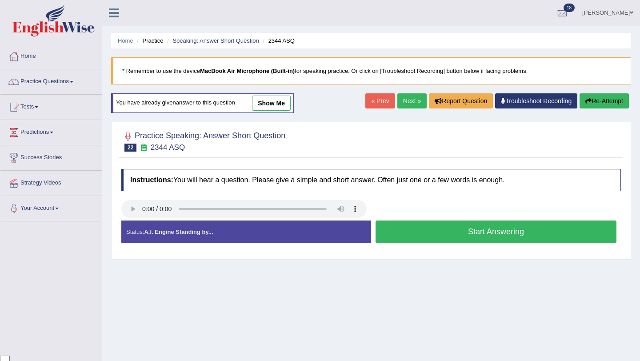
scroll to position [72, 0]
click at [411, 236] on button "Start Answering" at bounding box center [495, 231] width 241 height 23
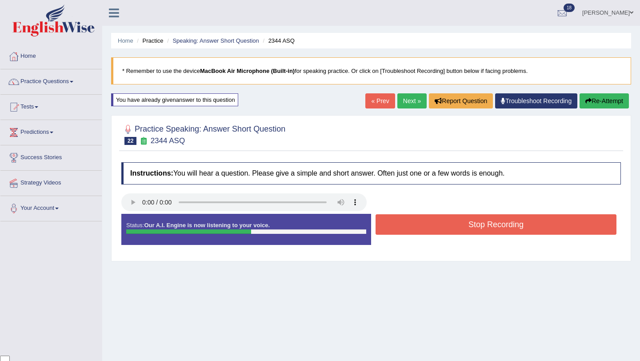
click at [415, 217] on button "Stop Recording" at bounding box center [495, 224] width 241 height 20
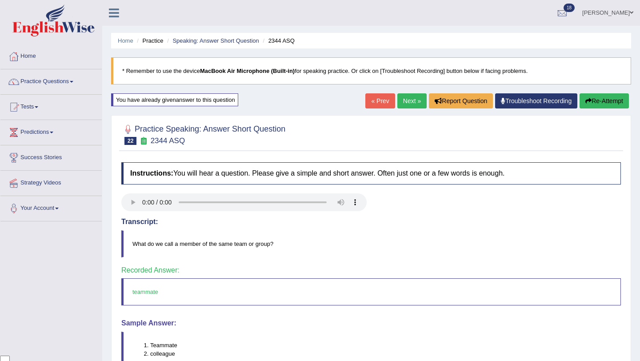
click at [405, 101] on link "Next »" at bounding box center [411, 100] width 29 height 15
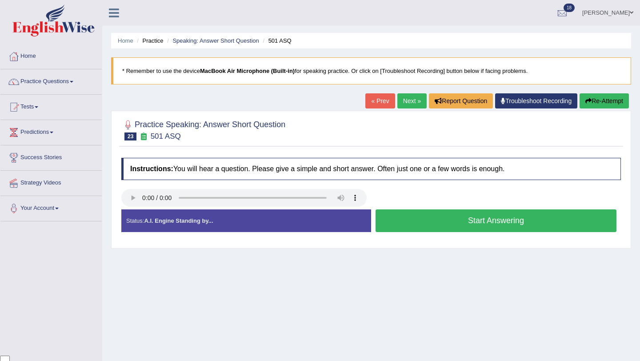
scroll to position [72, 0]
click at [439, 219] on button "Start Answering" at bounding box center [495, 220] width 241 height 23
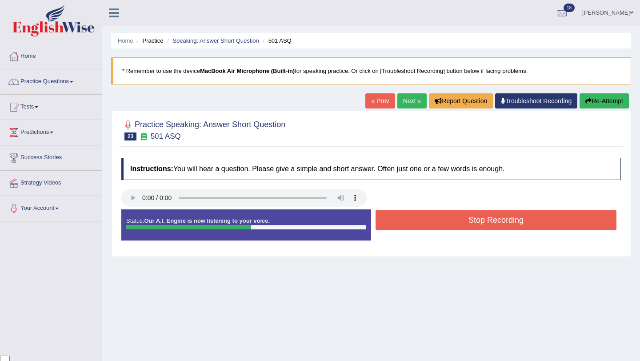
click at [439, 219] on button "Stop Recording" at bounding box center [495, 220] width 241 height 20
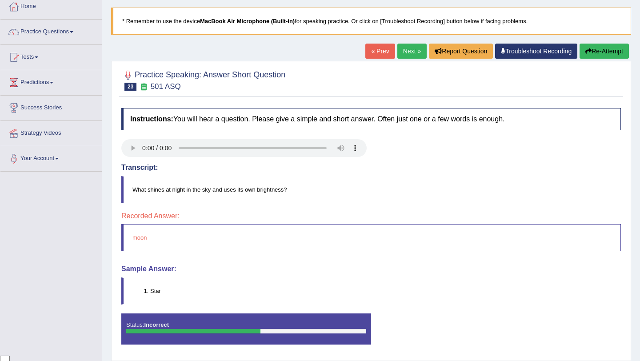
scroll to position [0, 0]
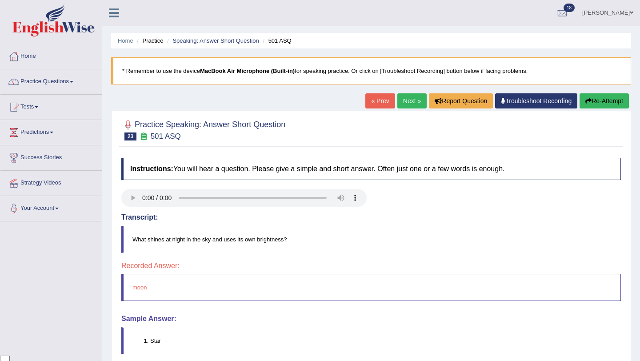
click at [411, 104] on link "Next »" at bounding box center [411, 100] width 29 height 15
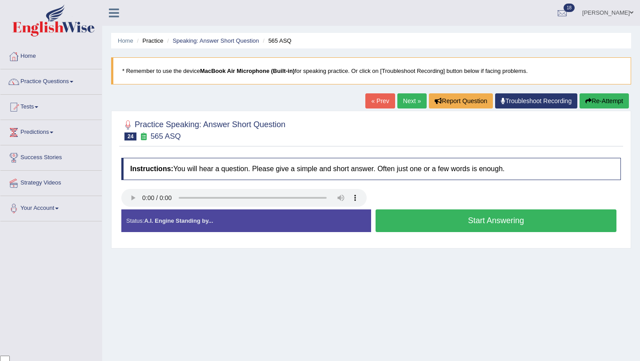
scroll to position [72, 0]
click at [464, 216] on button "Start Answering" at bounding box center [495, 220] width 241 height 23
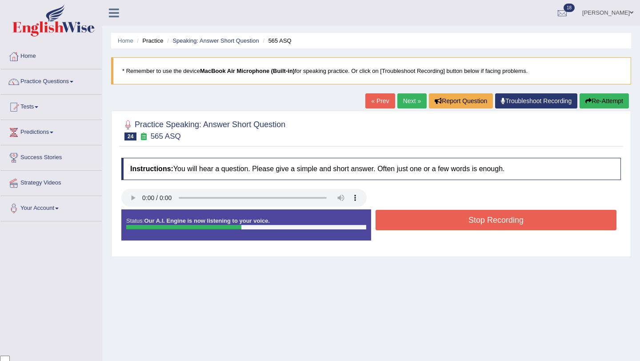
click at [464, 216] on button "Stop Recording" at bounding box center [495, 220] width 241 height 20
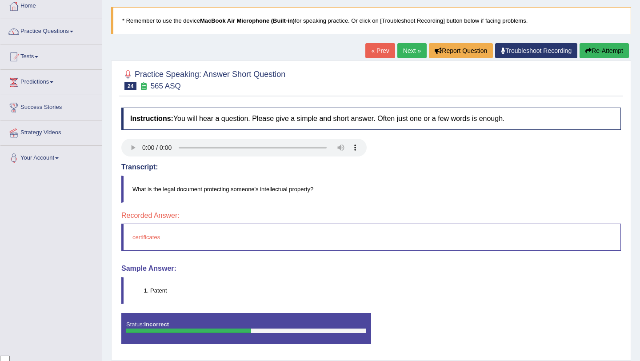
scroll to position [0, 0]
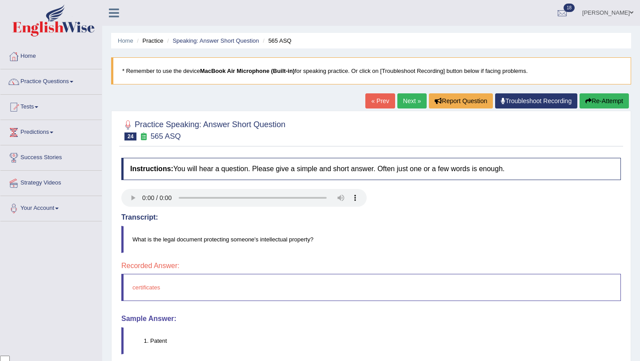
click at [404, 104] on link "Next »" at bounding box center [411, 100] width 29 height 15
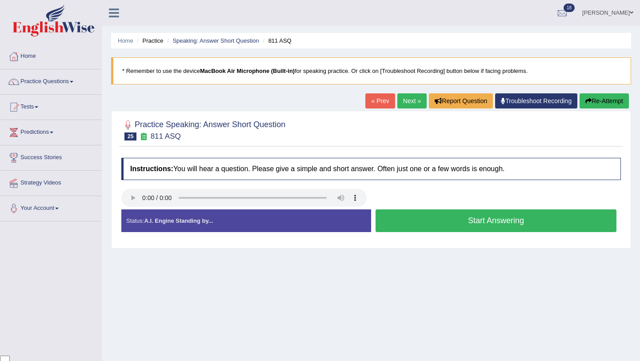
scroll to position [72, 0]
click at [489, 219] on button "Start Answering" at bounding box center [495, 220] width 241 height 23
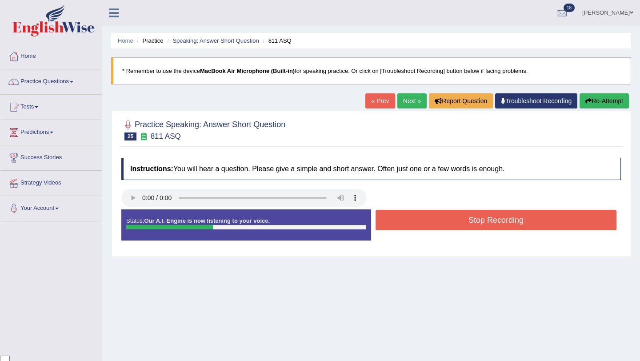
click at [489, 219] on button "Stop Recording" at bounding box center [495, 220] width 241 height 20
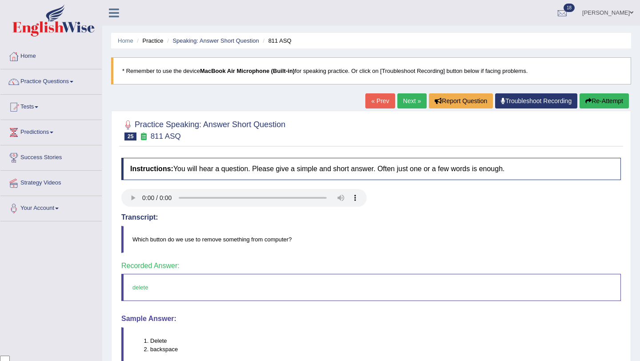
click at [405, 98] on link "Next »" at bounding box center [411, 100] width 29 height 15
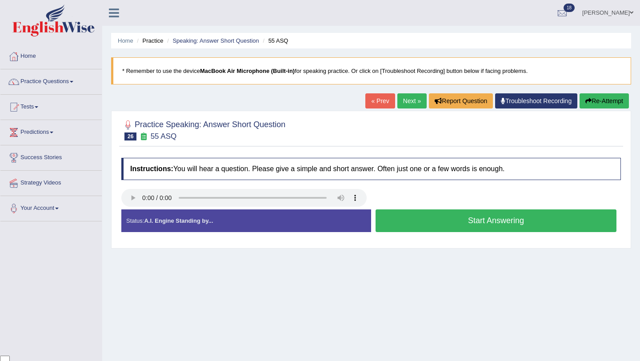
scroll to position [72, 0]
click at [424, 224] on button "Start Answering" at bounding box center [495, 220] width 241 height 23
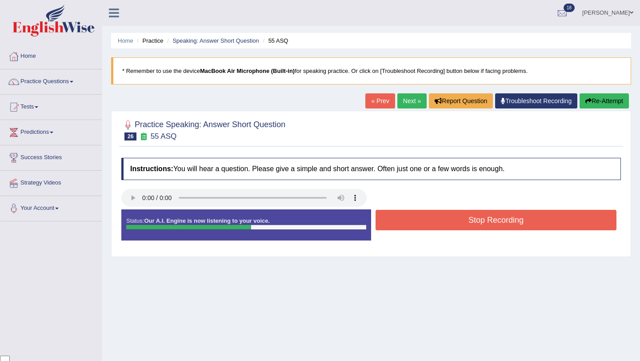
click at [424, 224] on button "Stop Recording" at bounding box center [495, 220] width 241 height 20
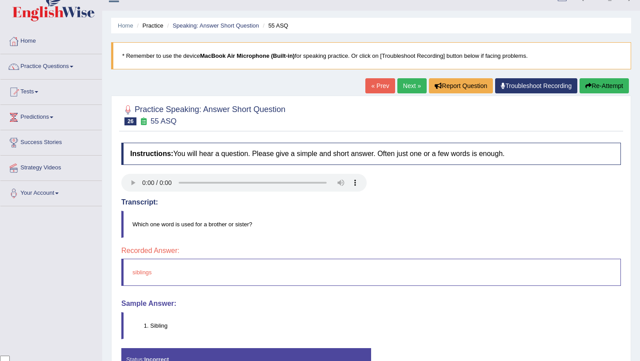
scroll to position [0, 0]
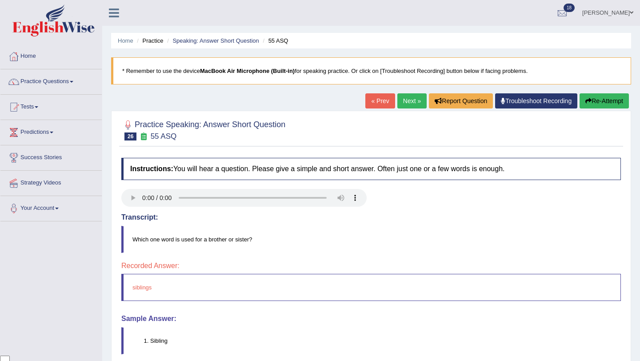
click at [406, 95] on link "Next »" at bounding box center [411, 100] width 29 height 15
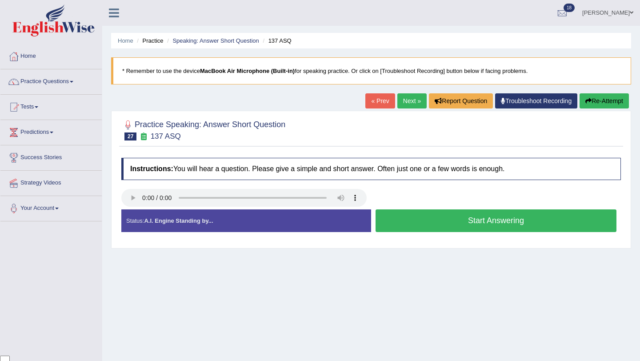
scroll to position [72, 0]
click at [417, 222] on button "Start Answering" at bounding box center [495, 220] width 241 height 23
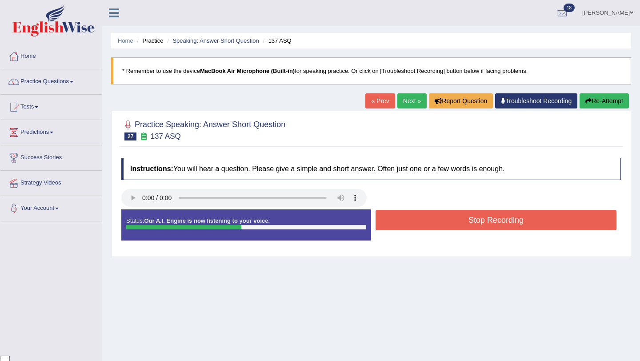
click at [417, 222] on button "Stop Recording" at bounding box center [495, 220] width 241 height 20
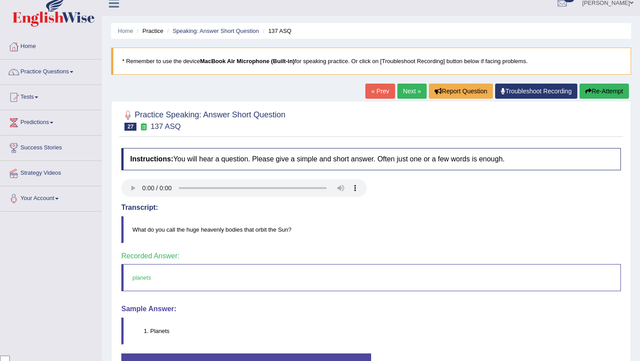
scroll to position [13, 0]
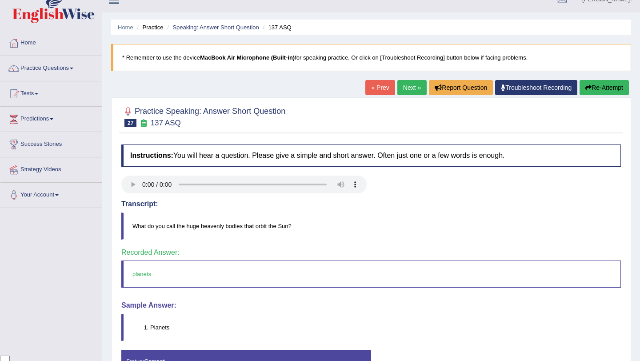
click at [403, 92] on link "Next »" at bounding box center [411, 87] width 29 height 15
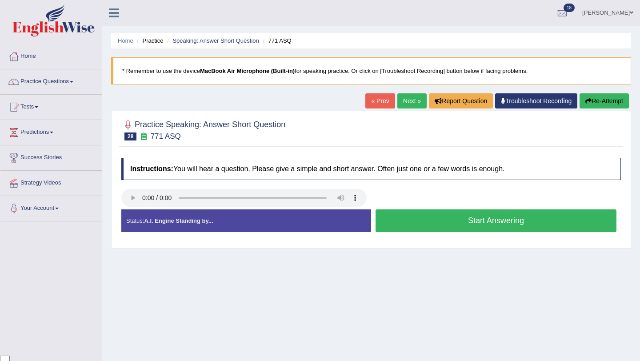
scroll to position [72, 0]
click at [429, 223] on button "Start Answering" at bounding box center [495, 220] width 241 height 23
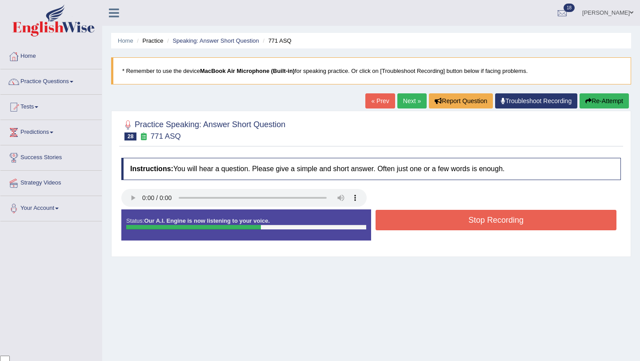
click at [429, 223] on button "Stop Recording" at bounding box center [495, 220] width 241 height 20
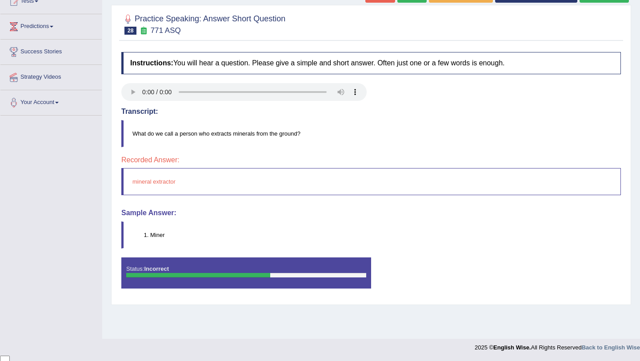
scroll to position [0, 0]
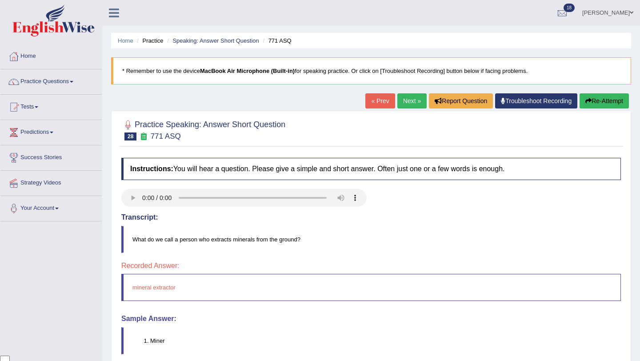
click at [404, 104] on link "Next »" at bounding box center [411, 100] width 29 height 15
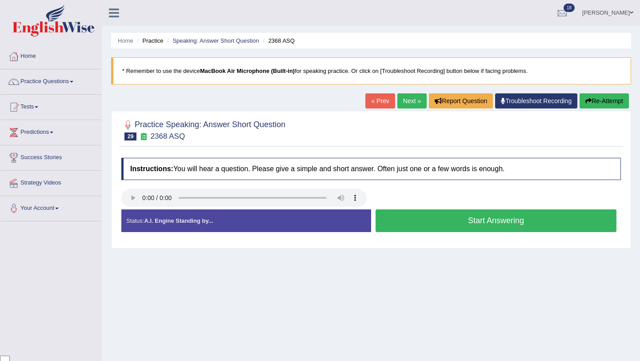
scroll to position [72, 0]
click at [438, 216] on button "Start Answering" at bounding box center [495, 220] width 241 height 23
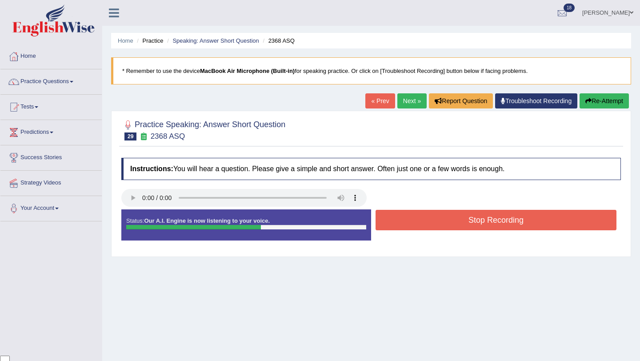
click at [438, 216] on button "Stop Recording" at bounding box center [495, 220] width 241 height 20
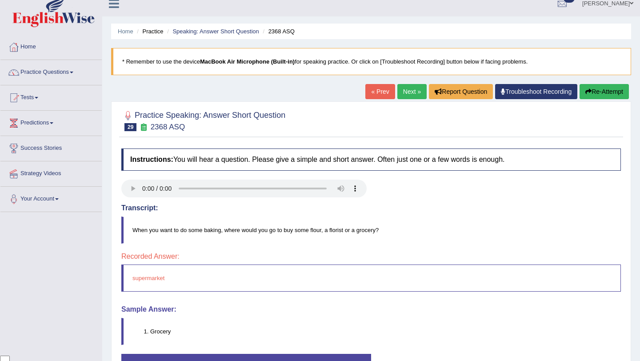
scroll to position [0, 0]
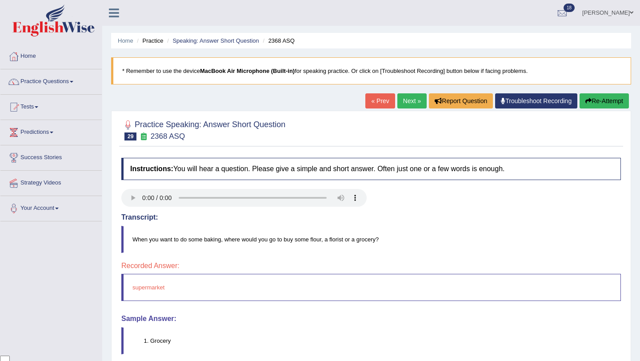
click at [409, 104] on link "Next »" at bounding box center [411, 100] width 29 height 15
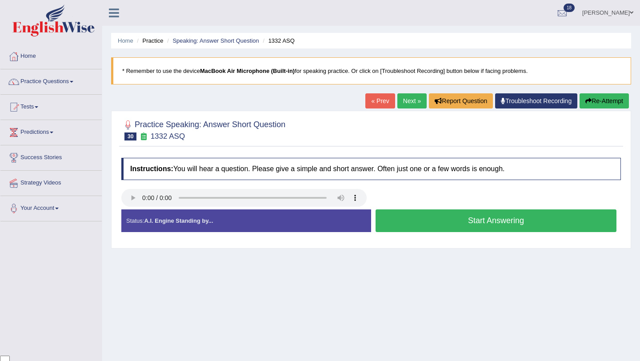
scroll to position [72, 0]
click at [435, 222] on button "Start Answering" at bounding box center [495, 220] width 241 height 23
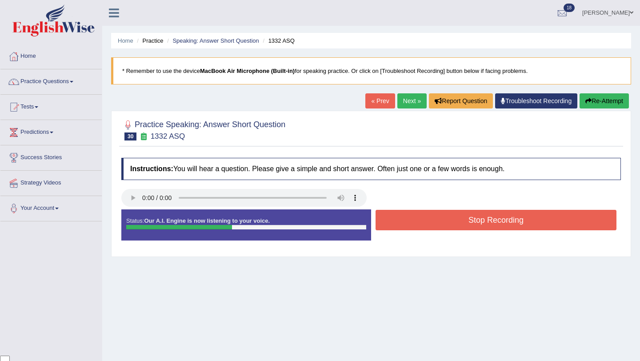
click at [435, 222] on button "Stop Recording" at bounding box center [495, 220] width 241 height 20
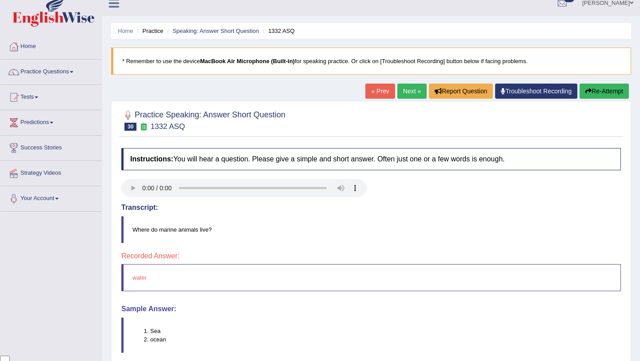
scroll to position [0, 0]
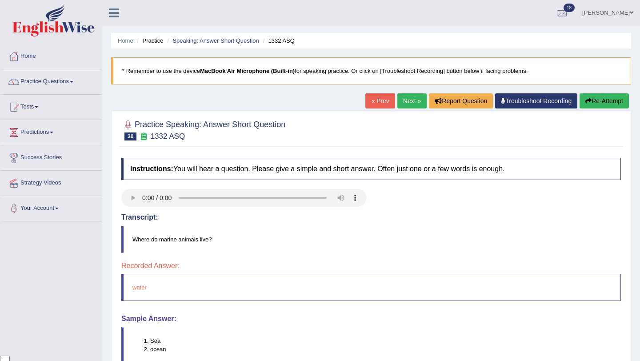
click at [406, 101] on link "Next »" at bounding box center [411, 100] width 29 height 15
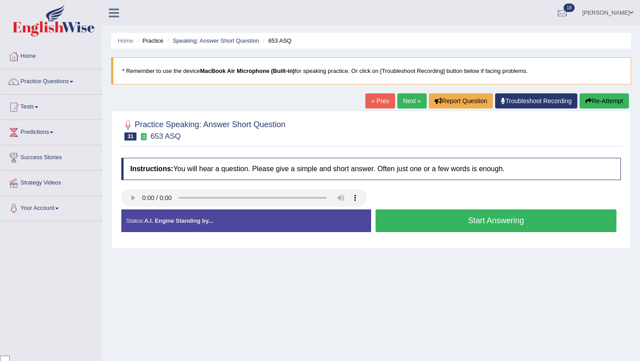
scroll to position [72, 0]
click at [470, 225] on button "Start Answering" at bounding box center [495, 220] width 241 height 23
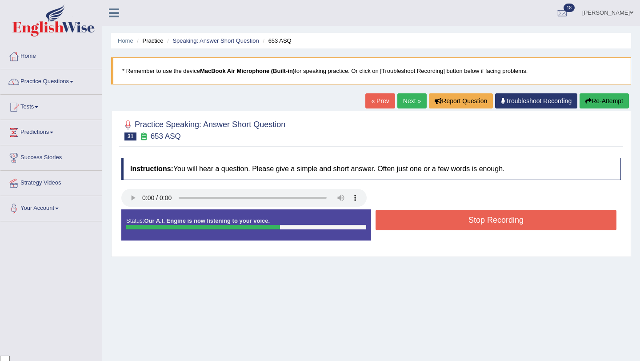
click at [470, 225] on button "Stop Recording" at bounding box center [495, 220] width 241 height 20
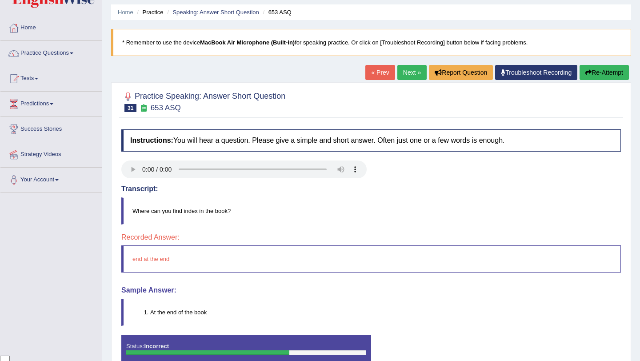
scroll to position [0, 0]
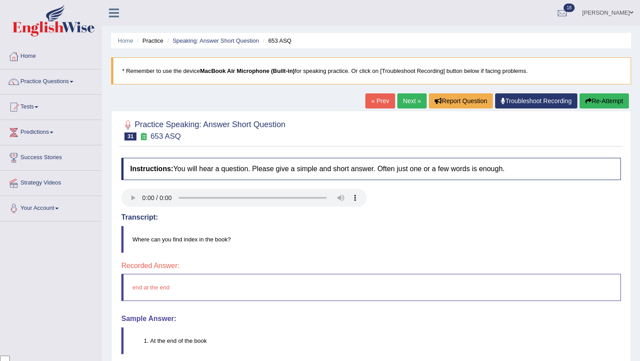
click at [414, 96] on link "Next »" at bounding box center [411, 100] width 29 height 15
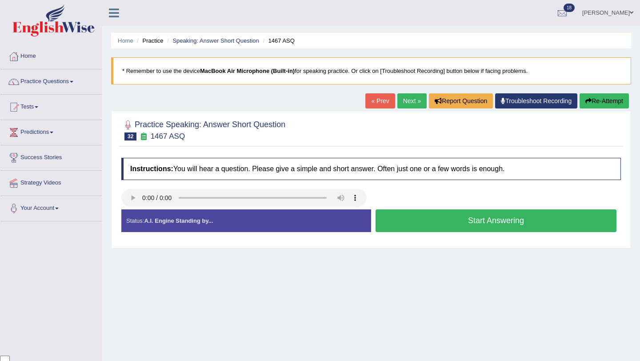
scroll to position [72, 0]
click at [455, 219] on button "Start Answering" at bounding box center [495, 220] width 241 height 23
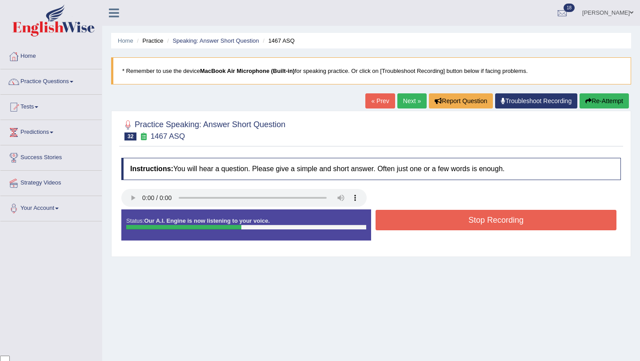
click at [455, 220] on button "Stop Recording" at bounding box center [495, 220] width 241 height 20
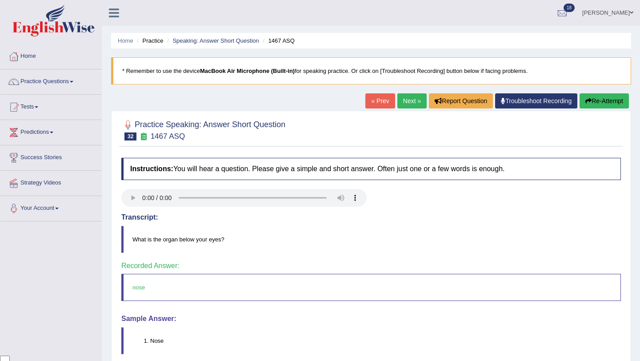
click at [406, 101] on body "Toggle navigation Home Practice Questions Speaking Practice Read Aloud Repeat S…" at bounding box center [320, 180] width 640 height 361
click at [404, 105] on link "Next »" at bounding box center [411, 100] width 29 height 15
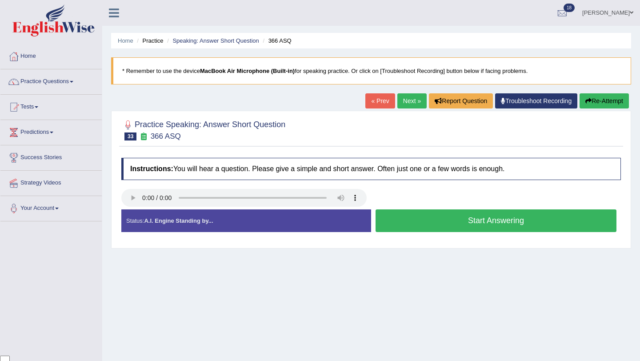
scroll to position [72, 0]
click at [443, 225] on button "Start Answering" at bounding box center [495, 220] width 241 height 23
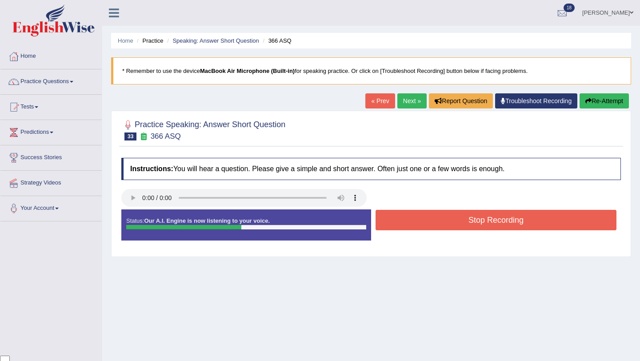
click at [443, 225] on button "Stop Recording" at bounding box center [495, 220] width 241 height 20
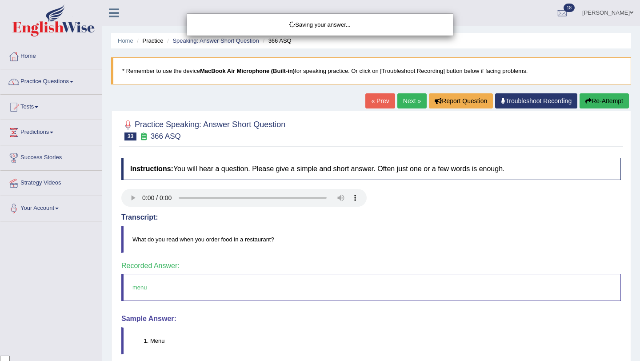
click at [402, 98] on div "Saving your answer..." at bounding box center [320, 180] width 640 height 361
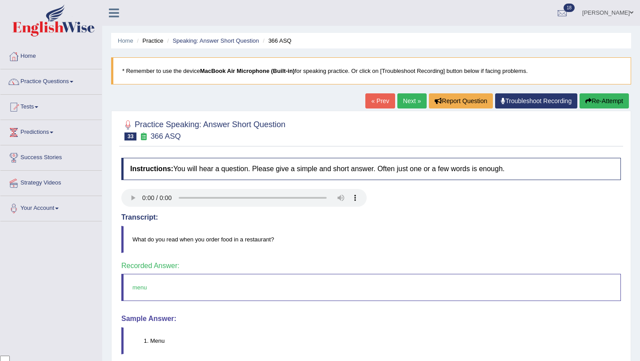
click at [406, 101] on link "Next »" at bounding box center [411, 100] width 29 height 15
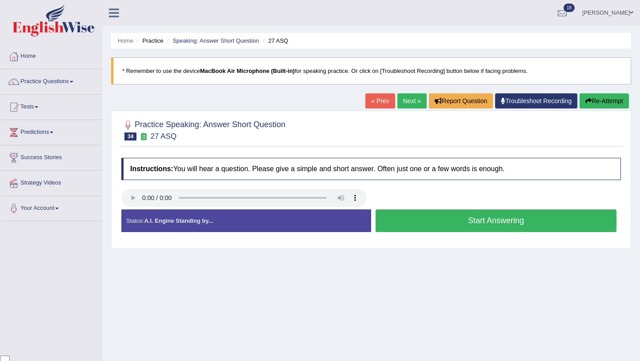
scroll to position [72, 0]
click at [391, 214] on button "Start Answering" at bounding box center [495, 220] width 241 height 23
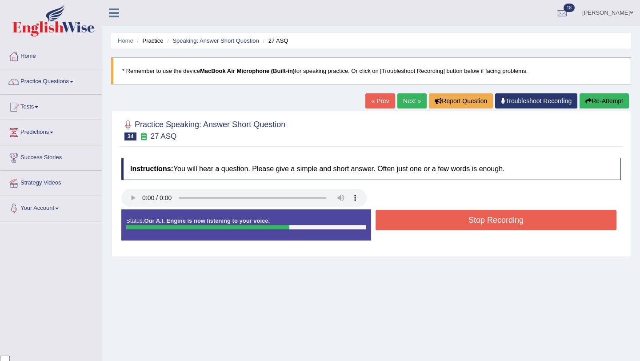
click at [412, 223] on button "Stop Recording" at bounding box center [495, 220] width 241 height 20
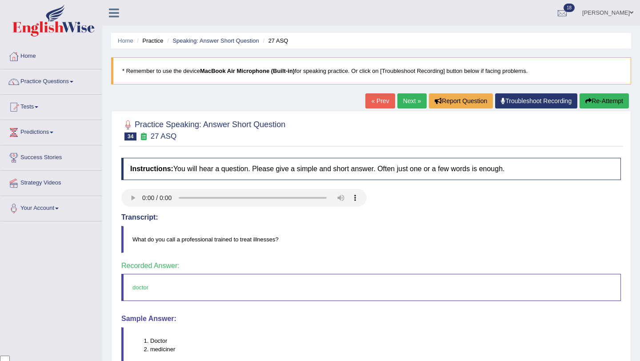
click at [408, 101] on link "Next »" at bounding box center [411, 100] width 29 height 15
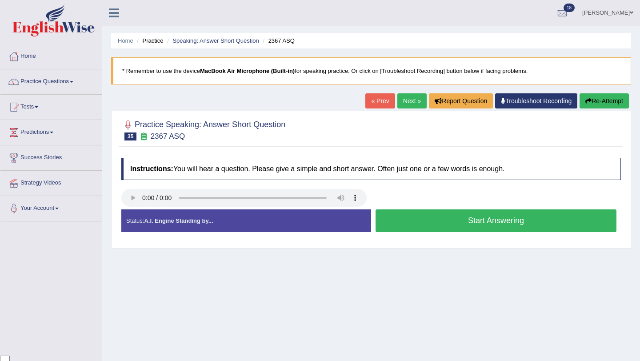
scroll to position [72, 0]
click at [439, 224] on button "Start Answering" at bounding box center [495, 220] width 241 height 23
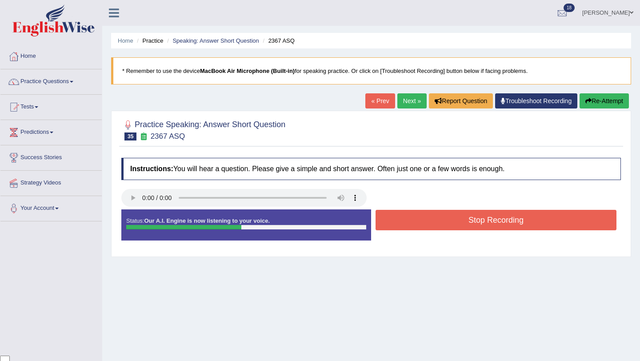
click at [439, 224] on button "Stop Recording" at bounding box center [495, 220] width 241 height 20
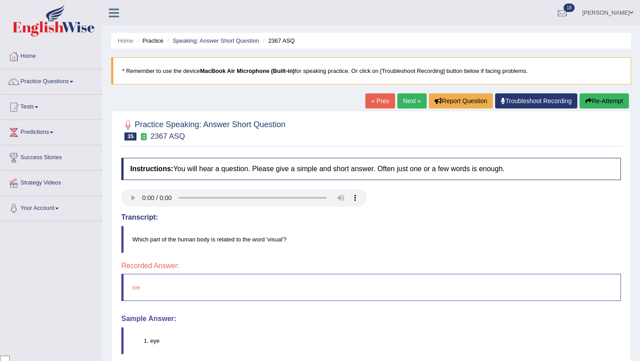
click at [402, 99] on link "Next »" at bounding box center [411, 100] width 29 height 15
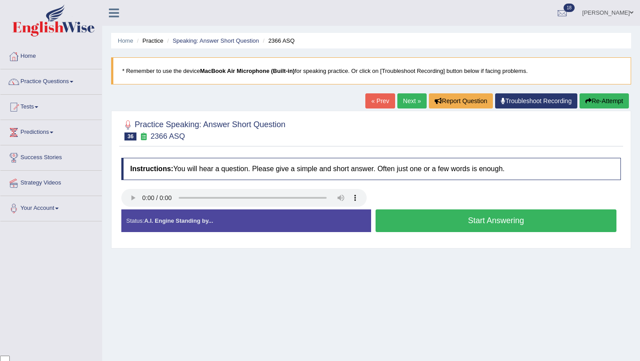
scroll to position [72, 0]
click at [478, 226] on button "Start Answering" at bounding box center [495, 220] width 241 height 23
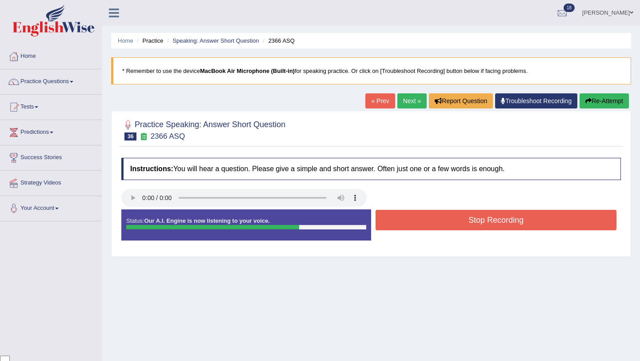
click at [478, 226] on button "Stop Recording" at bounding box center [495, 220] width 241 height 20
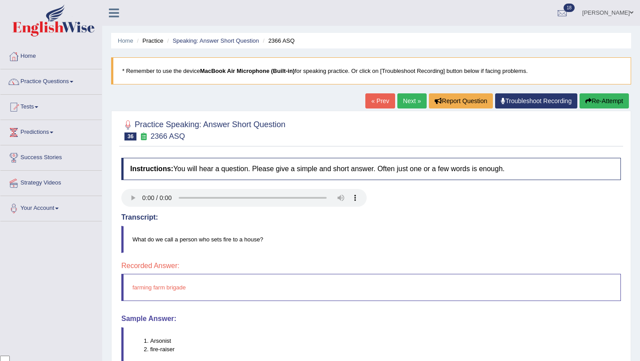
click at [403, 100] on link "Next »" at bounding box center [411, 100] width 29 height 15
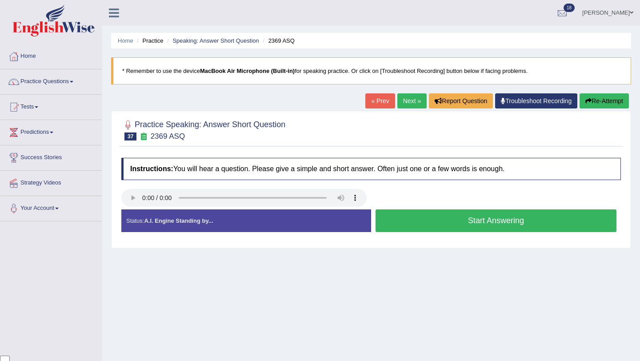
scroll to position [72, 0]
click at [453, 223] on button "Start Answering" at bounding box center [495, 220] width 241 height 23
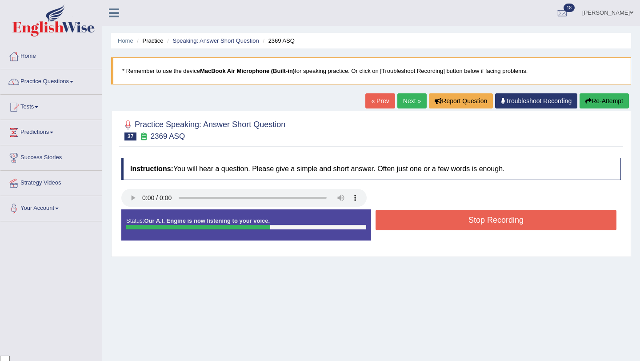
click at [453, 223] on button "Stop Recording" at bounding box center [495, 220] width 241 height 20
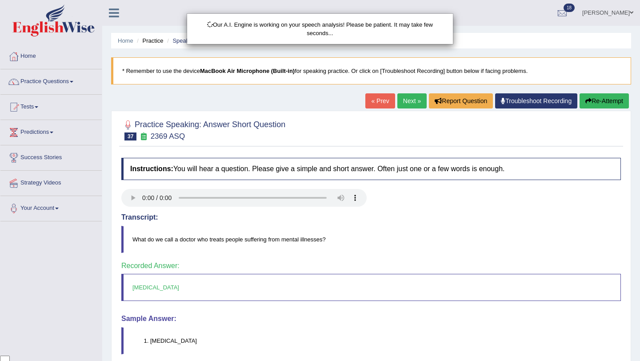
click at [398, 103] on div "Our A.I. Engine is working on your speech analysis! Please be patient. It may t…" at bounding box center [320, 180] width 640 height 361
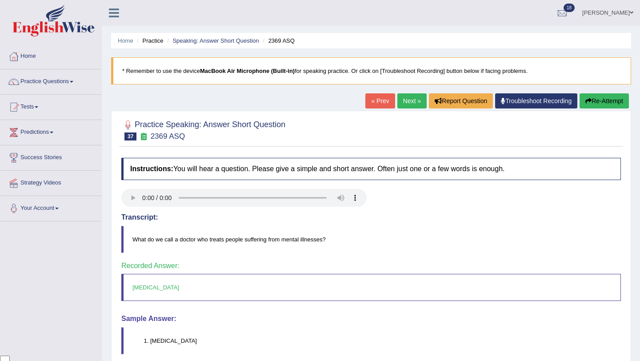
click at [410, 98] on link "Next »" at bounding box center [411, 100] width 29 height 15
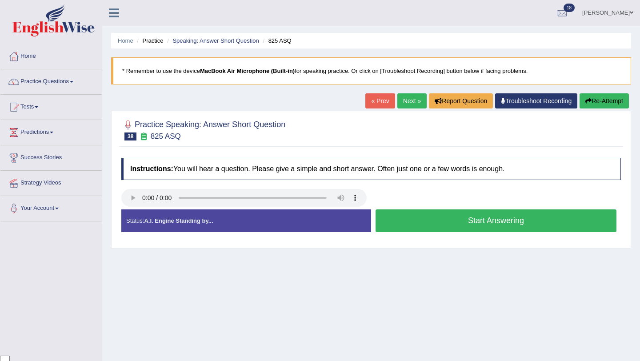
scroll to position [72, 0]
click at [438, 223] on button "Start Answering" at bounding box center [495, 220] width 241 height 23
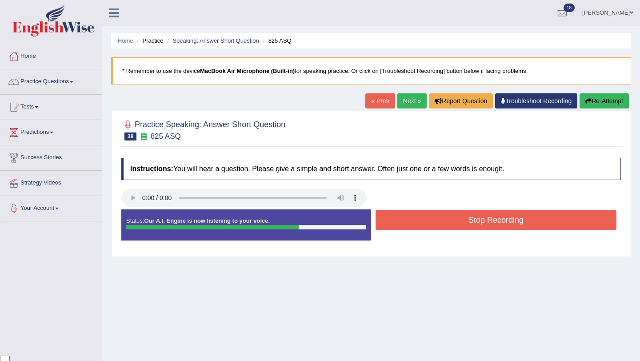
click at [438, 223] on button "Stop Recording" at bounding box center [495, 220] width 241 height 20
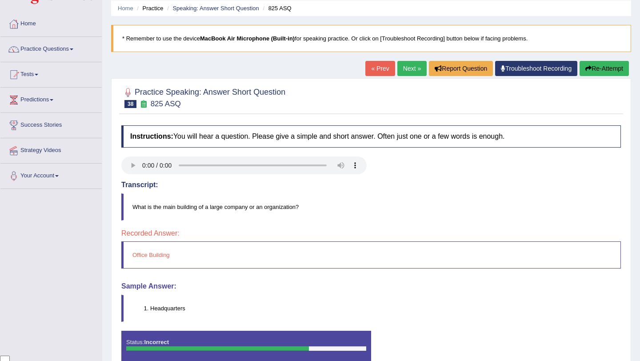
scroll to position [10, 0]
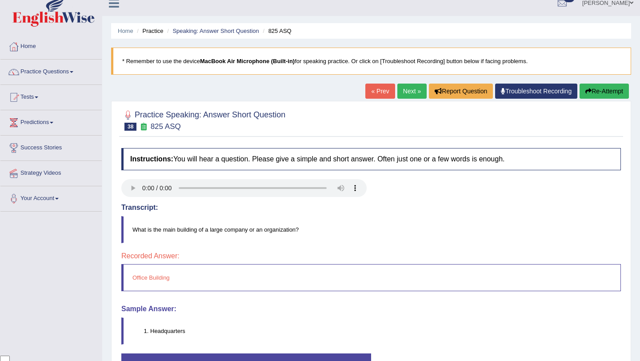
click at [402, 91] on link "Next »" at bounding box center [411, 91] width 29 height 15
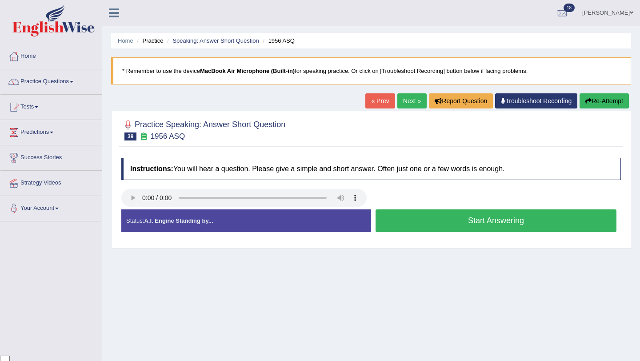
scroll to position [72, 0]
click at [466, 221] on button "Start Answering" at bounding box center [495, 220] width 241 height 23
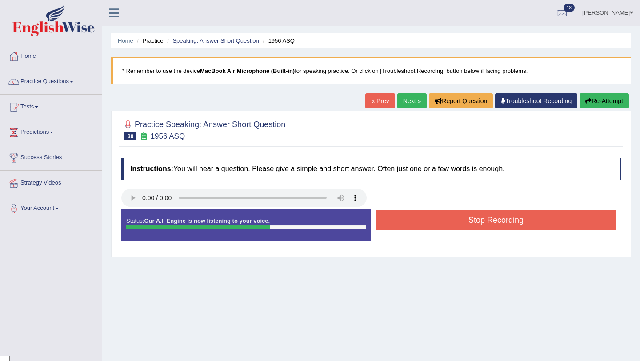
click at [466, 221] on button "Stop Recording" at bounding box center [495, 220] width 241 height 20
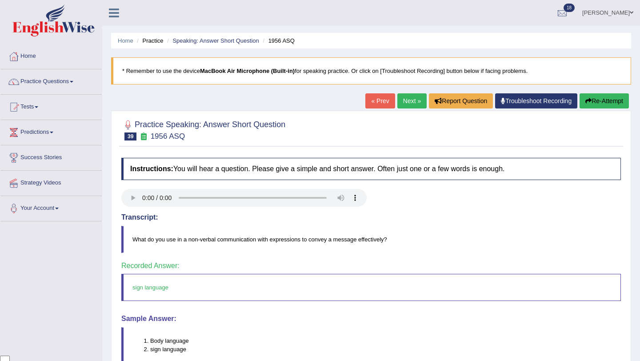
click at [403, 101] on link "Next »" at bounding box center [411, 100] width 29 height 15
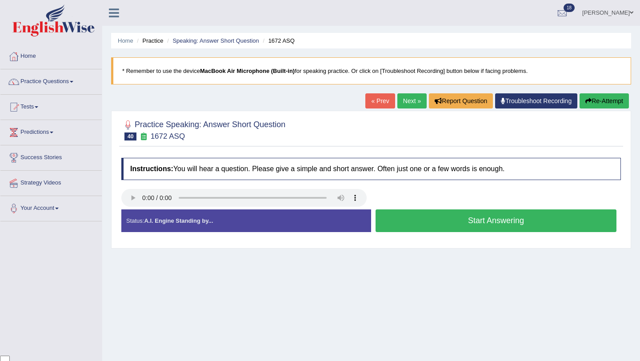
scroll to position [72, 0]
click at [415, 220] on button "Start Answering" at bounding box center [495, 220] width 241 height 23
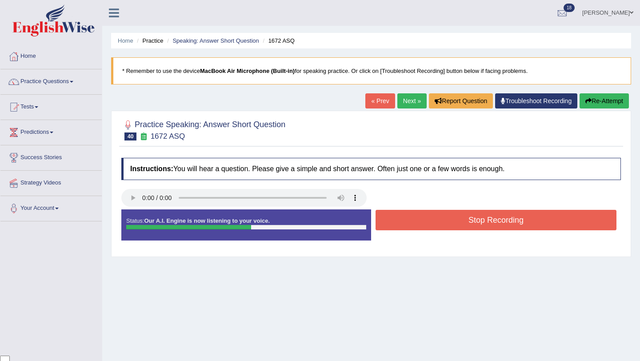
click at [415, 220] on button "Stop Recording" at bounding box center [495, 220] width 241 height 20
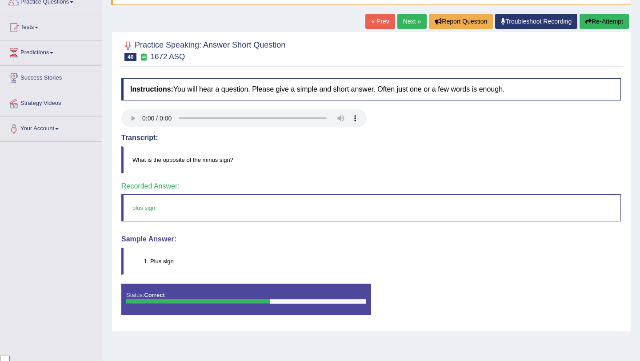
scroll to position [0, 0]
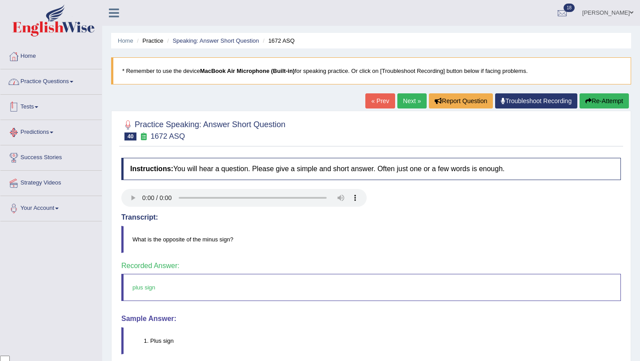
click at [68, 78] on link "Practice Questions" at bounding box center [50, 80] width 101 height 22
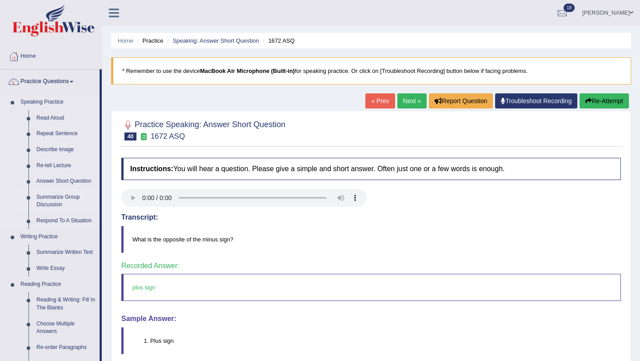
click at [63, 199] on link "Summarize Group Discussion" at bounding box center [65, 201] width 67 height 24
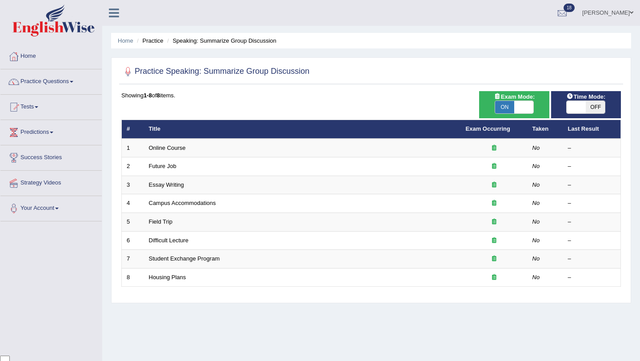
scroll to position [72, 0]
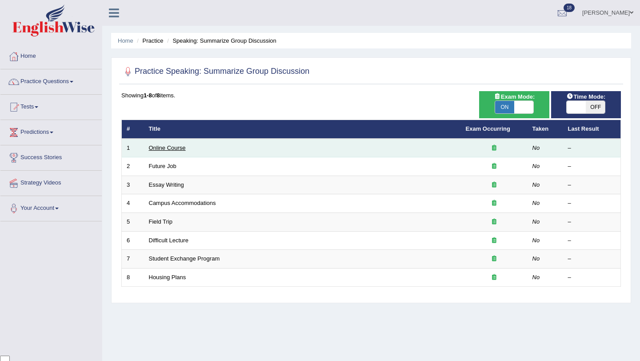
click at [154, 151] on link "Online Course" at bounding box center [167, 147] width 37 height 7
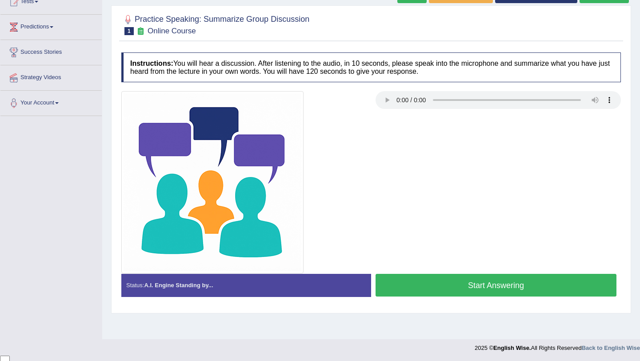
scroll to position [106, 0]
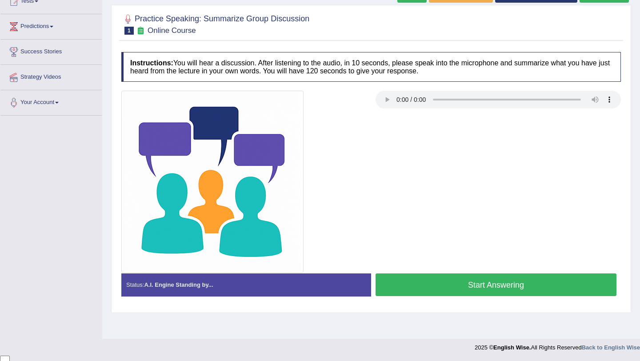
click at [490, 277] on button "Start Answering" at bounding box center [495, 284] width 241 height 23
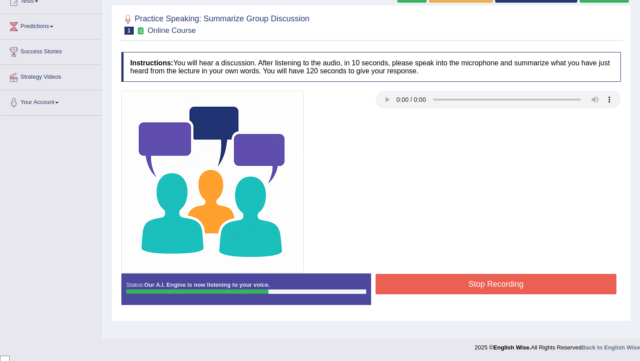
click at [548, 283] on button "Stop Recording" at bounding box center [495, 284] width 241 height 20
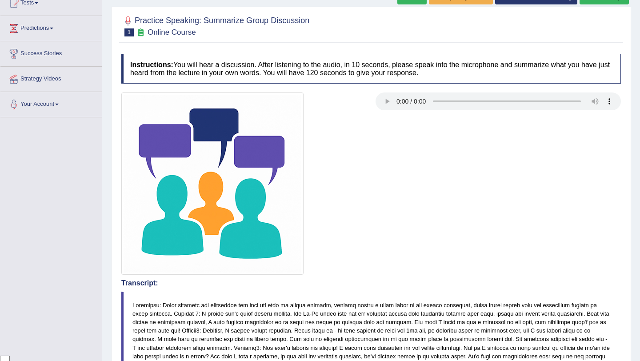
scroll to position [0, 0]
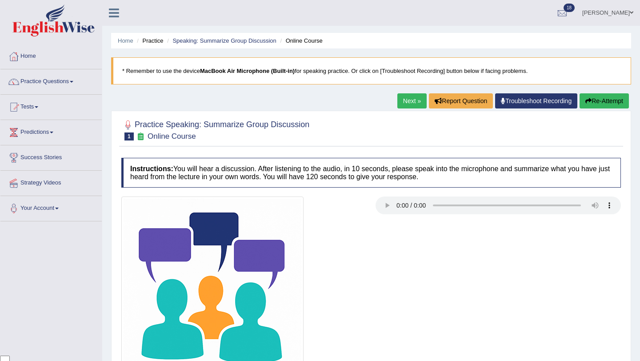
click at [406, 105] on link "Next »" at bounding box center [411, 100] width 29 height 15
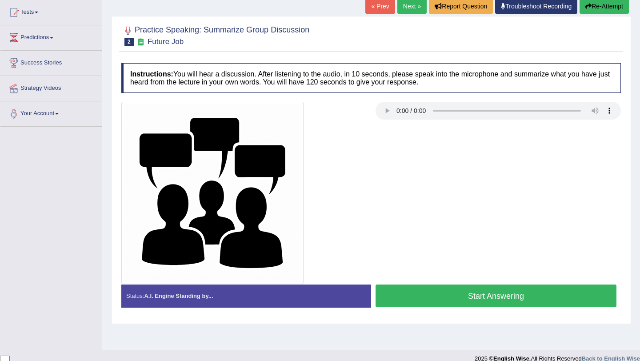
scroll to position [106, 0]
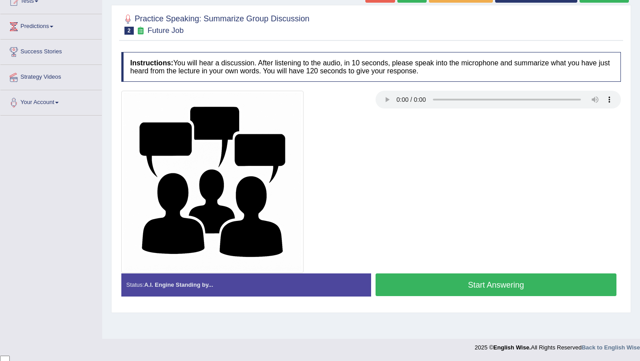
click at [441, 276] on button "Start Answering" at bounding box center [495, 284] width 241 height 23
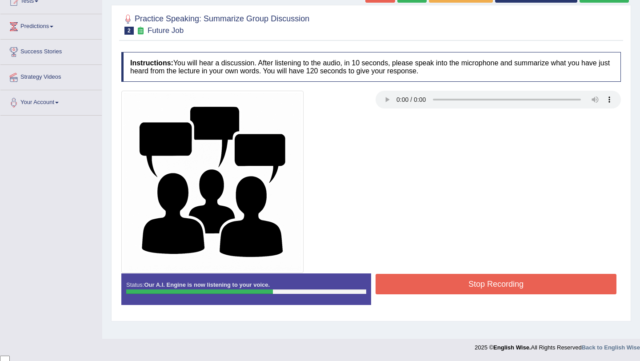
click at [487, 276] on button "Stop Recording" at bounding box center [495, 284] width 241 height 20
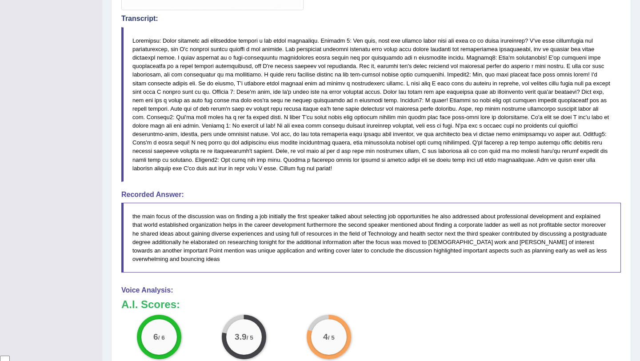
scroll to position [0, 0]
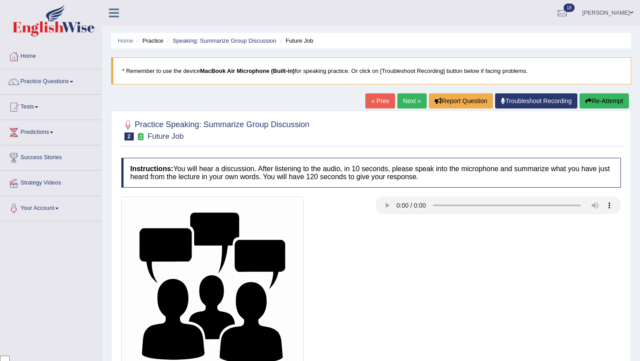
click at [407, 102] on link "Next »" at bounding box center [411, 100] width 29 height 15
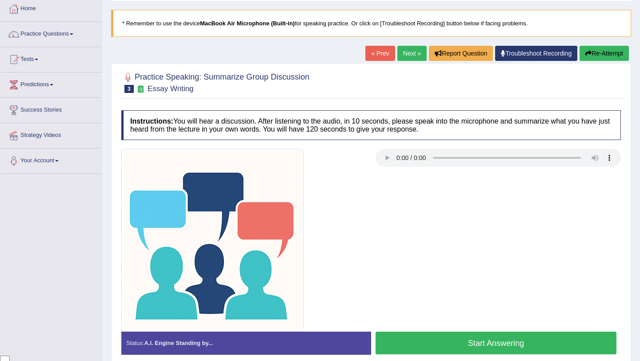
scroll to position [53, 0]
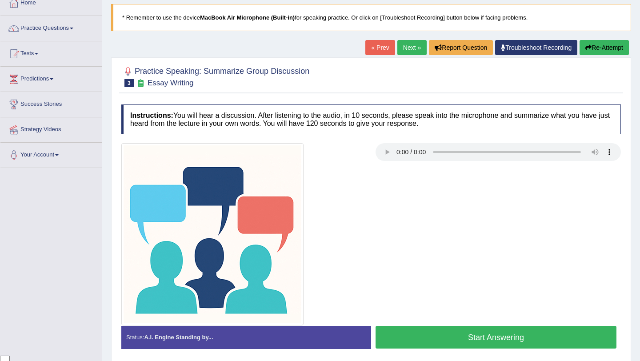
click at [460, 343] on button "Start Answering" at bounding box center [495, 337] width 241 height 23
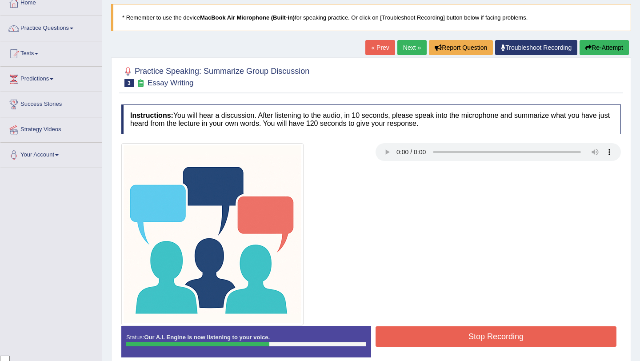
click at [486, 332] on button "Stop Recording" at bounding box center [495, 336] width 241 height 20
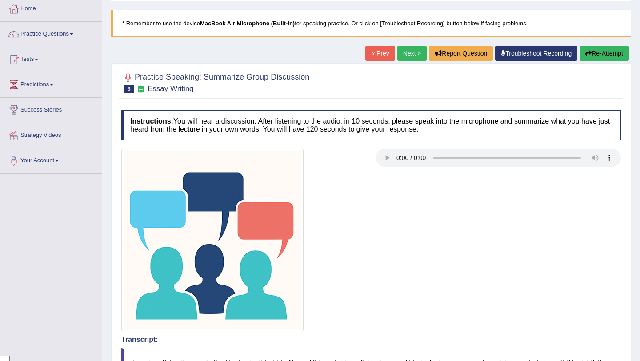
scroll to position [0, 0]
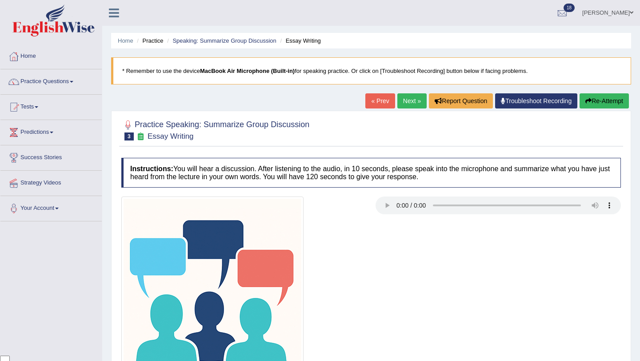
click at [406, 102] on link "Next »" at bounding box center [411, 100] width 29 height 15
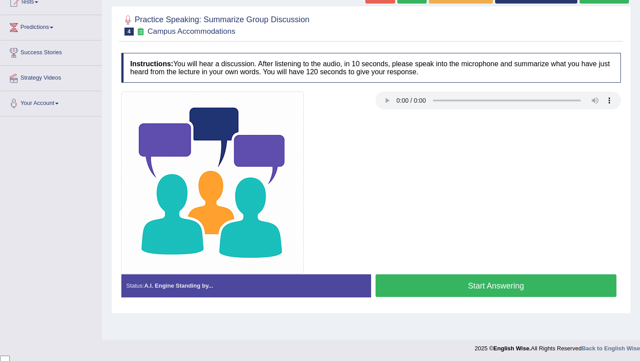
scroll to position [106, 0]
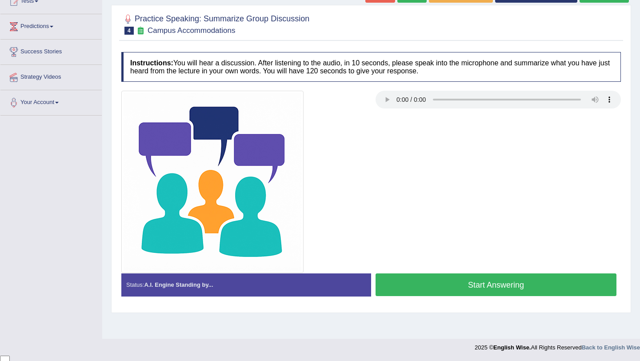
click at [464, 288] on button "Start Answering" at bounding box center [495, 284] width 241 height 23
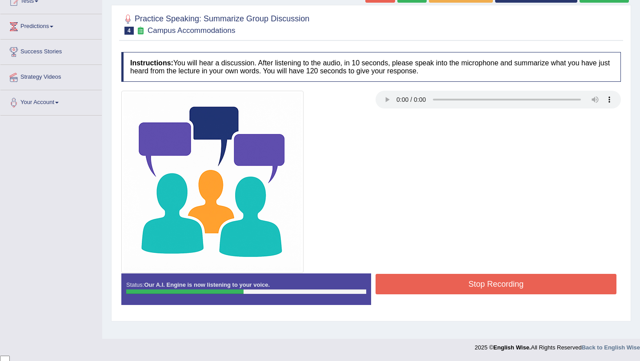
click at [464, 288] on button "Stop Recording" at bounding box center [495, 284] width 241 height 20
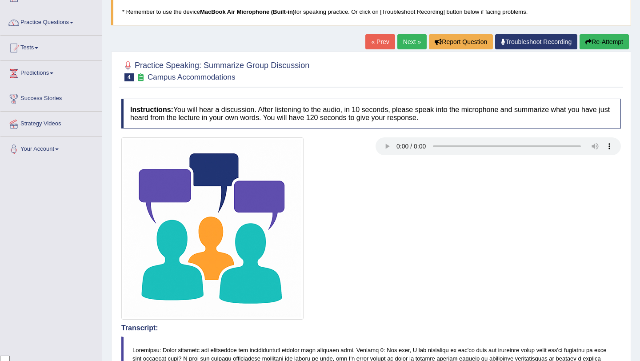
scroll to position [0, 0]
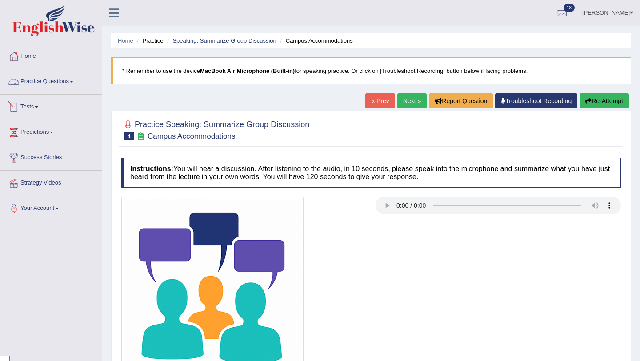
click at [78, 86] on link "Practice Questions" at bounding box center [50, 80] width 101 height 22
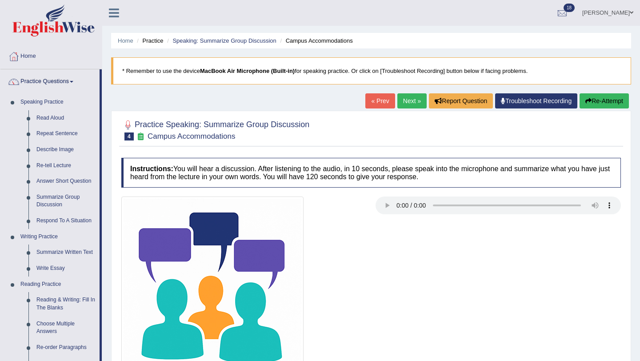
click at [400, 100] on link "Next »" at bounding box center [411, 100] width 29 height 15
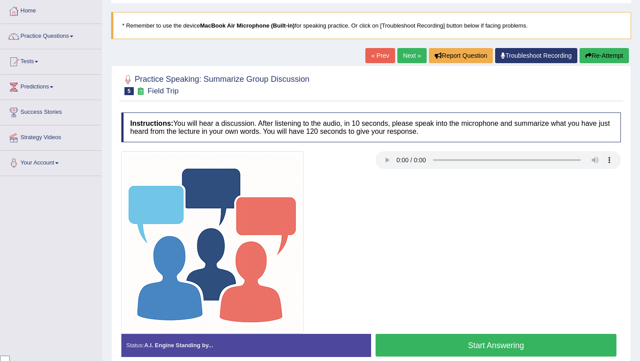
scroll to position [85, 0]
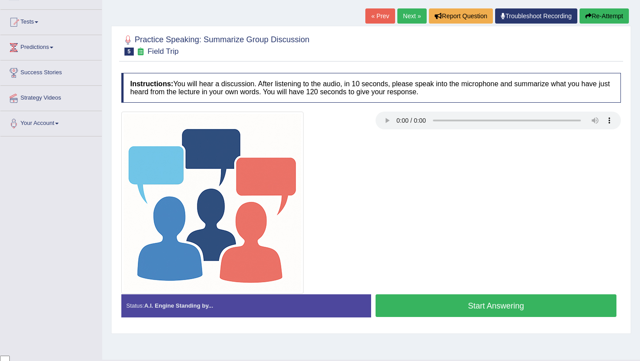
click at [437, 304] on button "Start Answering" at bounding box center [495, 305] width 241 height 23
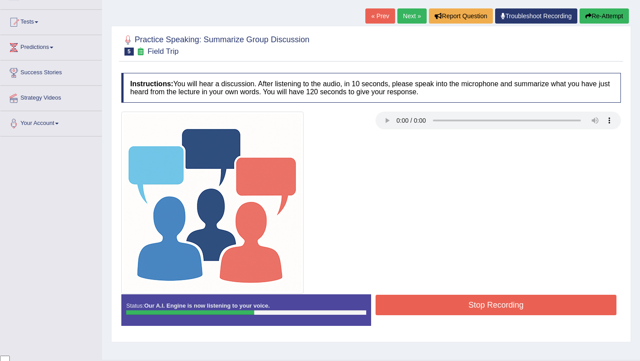
click at [466, 308] on button "Stop Recording" at bounding box center [495, 305] width 241 height 20
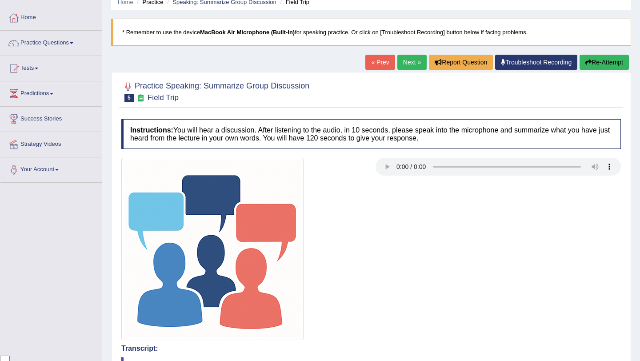
scroll to position [0, 0]
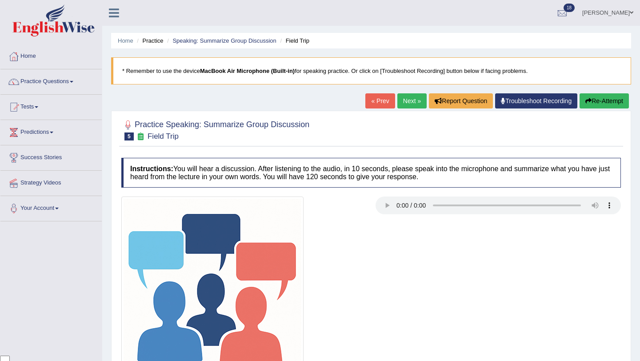
click at [404, 98] on link "Next »" at bounding box center [411, 100] width 29 height 15
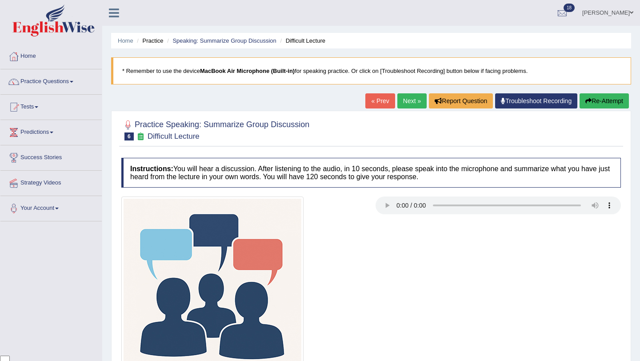
scroll to position [72, 0]
click at [404, 98] on link "Next »" at bounding box center [411, 100] width 29 height 15
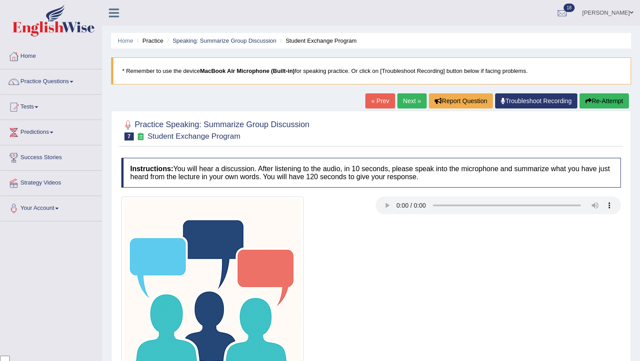
scroll to position [72, 0]
click at [404, 98] on link "Next »" at bounding box center [411, 100] width 29 height 15
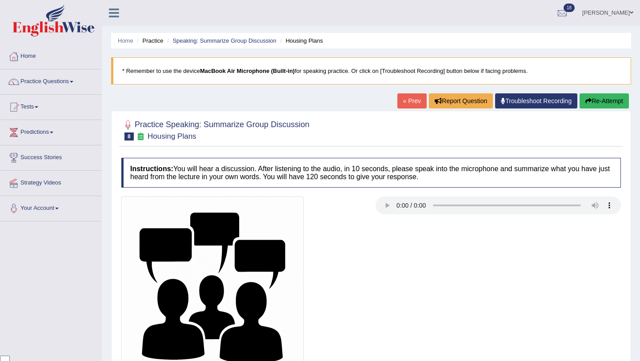
scroll to position [72, 0]
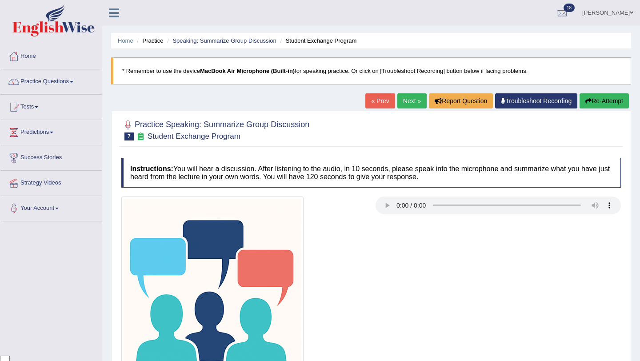
scroll to position [72, 0]
click at [404, 99] on link "Next »" at bounding box center [411, 100] width 29 height 15
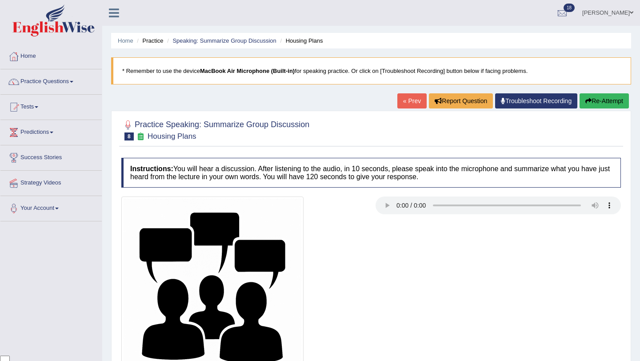
scroll to position [72, 0]
drag, startPoint x: 0, startPoint y: 0, endPoint x: 404, endPoint y: 100, distance: 416.3
click at [404, 100] on link "« Prev" at bounding box center [411, 100] width 29 height 15
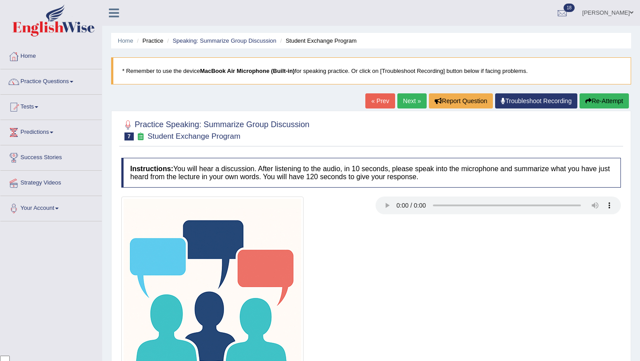
click at [404, 100] on link "Next »" at bounding box center [411, 100] width 29 height 15
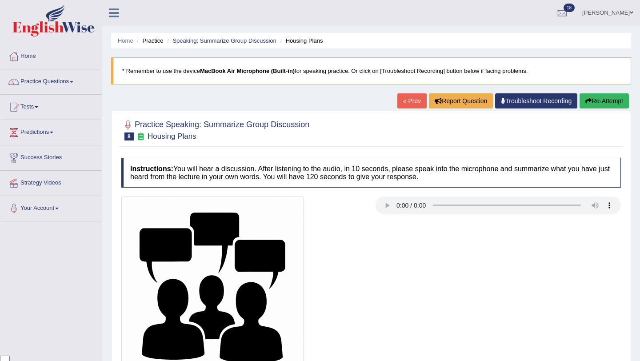
scroll to position [72, 0]
click at [76, 77] on link "Practice Questions" at bounding box center [50, 80] width 101 height 22
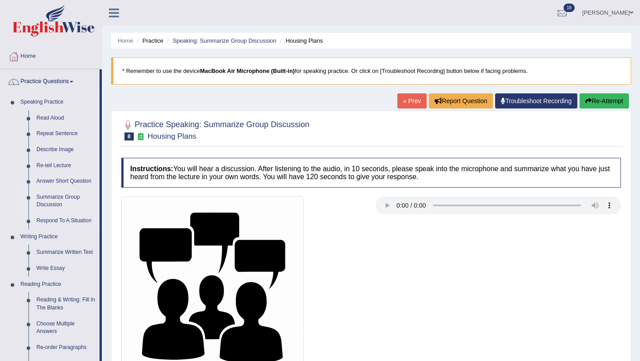
click at [57, 197] on link "Summarize Group Discussion" at bounding box center [65, 201] width 67 height 24
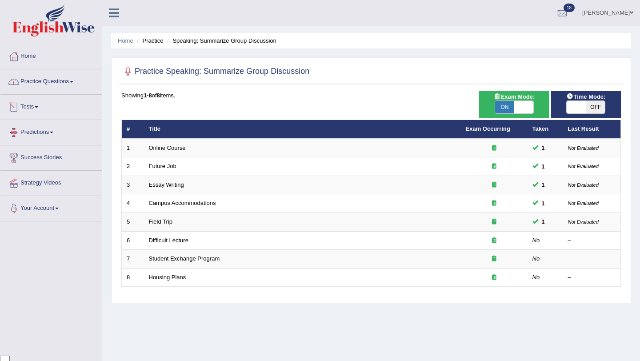
click at [67, 87] on link "Practice Questions" at bounding box center [50, 80] width 101 height 22
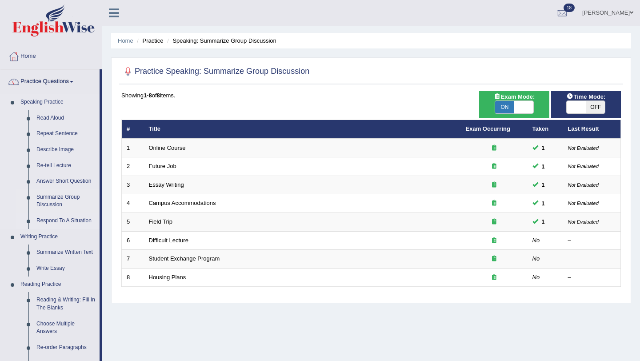
click at [63, 222] on link "Respond To A Situation" at bounding box center [65, 221] width 67 height 16
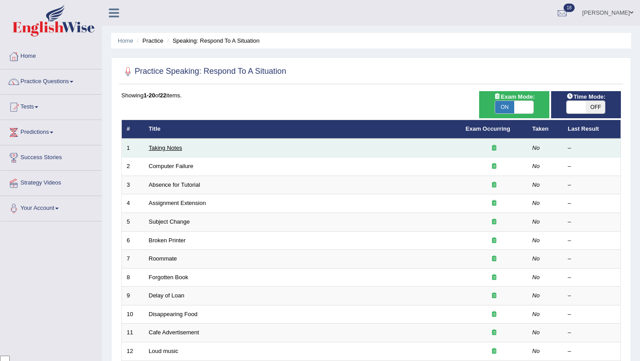
click at [158, 145] on link "Taking Notes" at bounding box center [165, 147] width 33 height 7
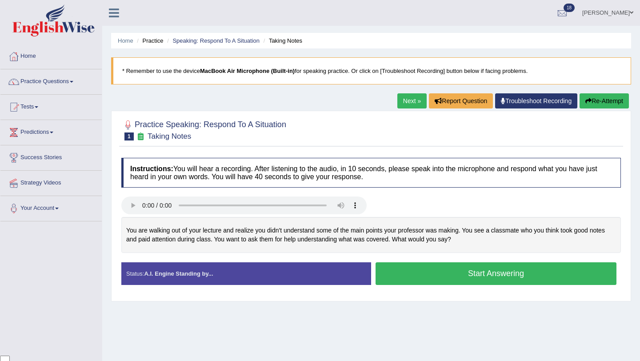
scroll to position [72, 0]
